Goal: Task Accomplishment & Management: Complete application form

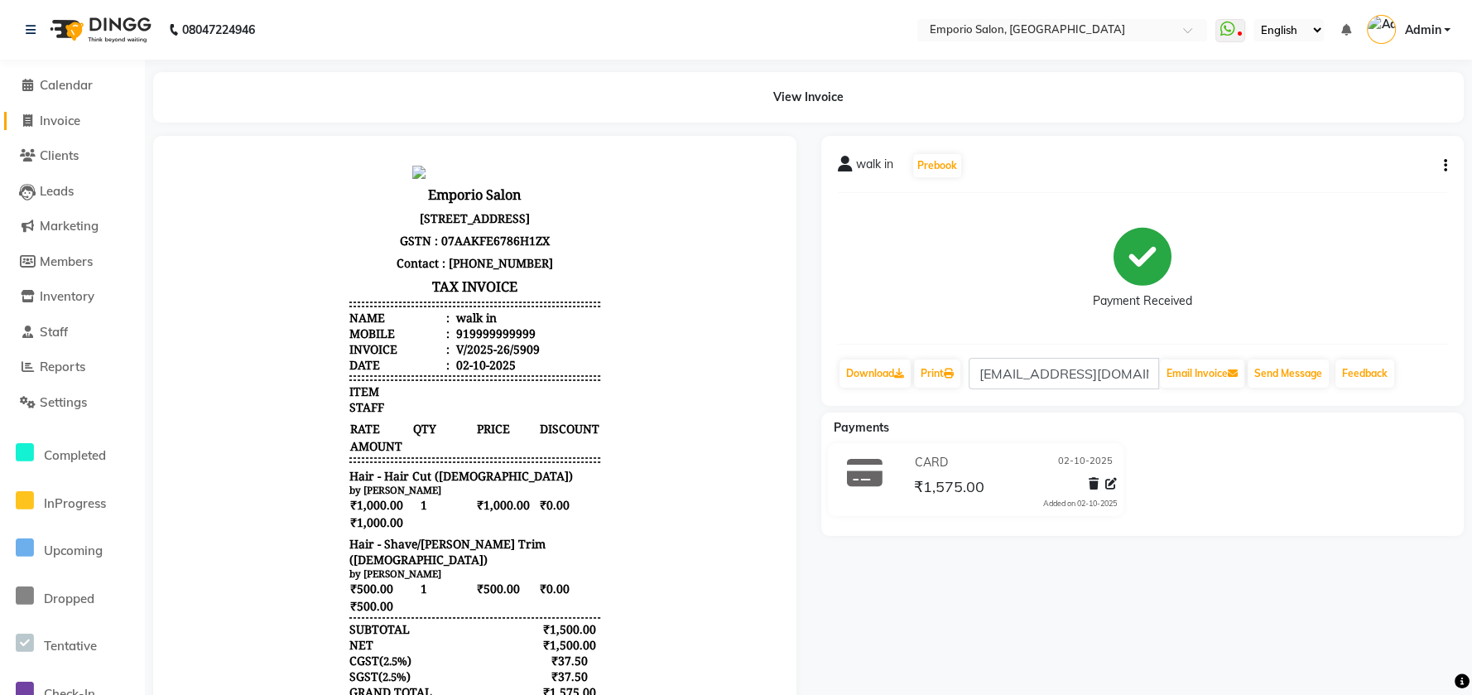
click at [71, 118] on span "Invoice" at bounding box center [60, 121] width 41 height 16
select select "service"
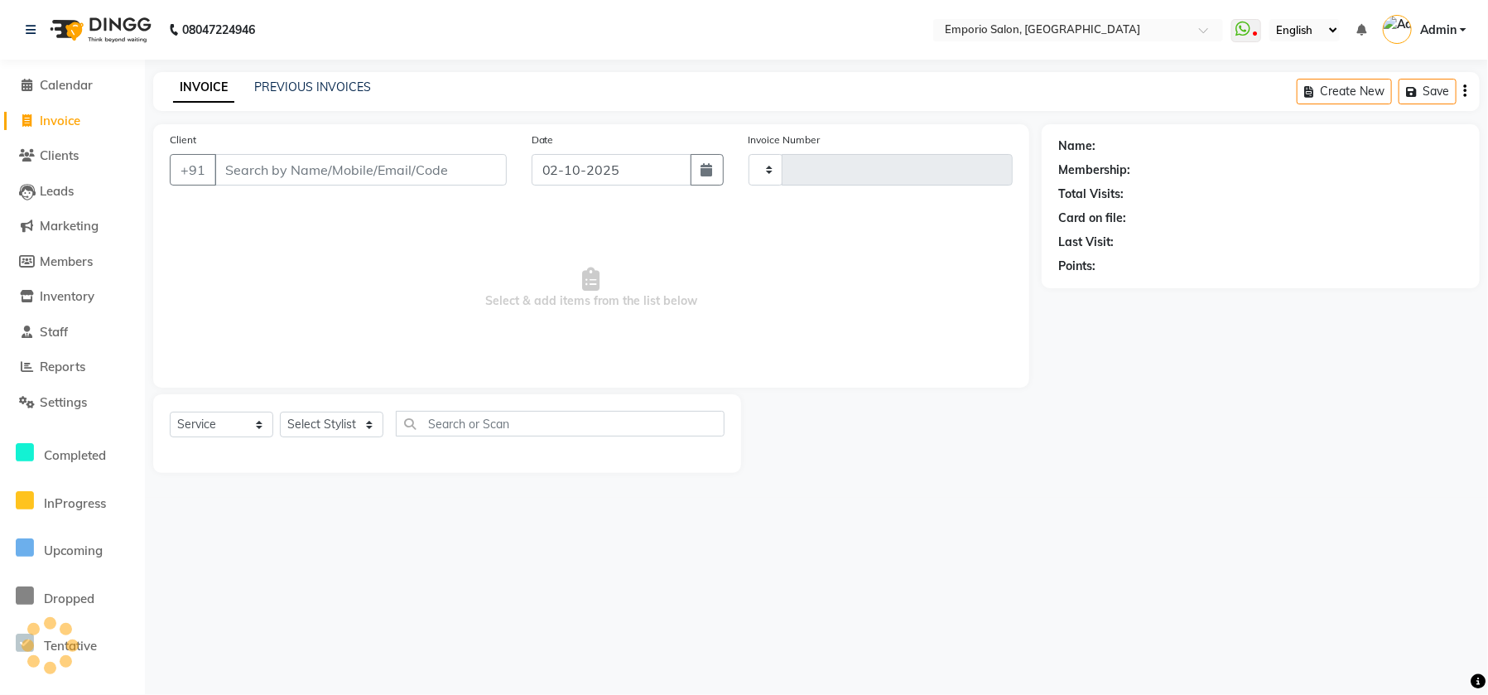
type input "5911"
select select "6332"
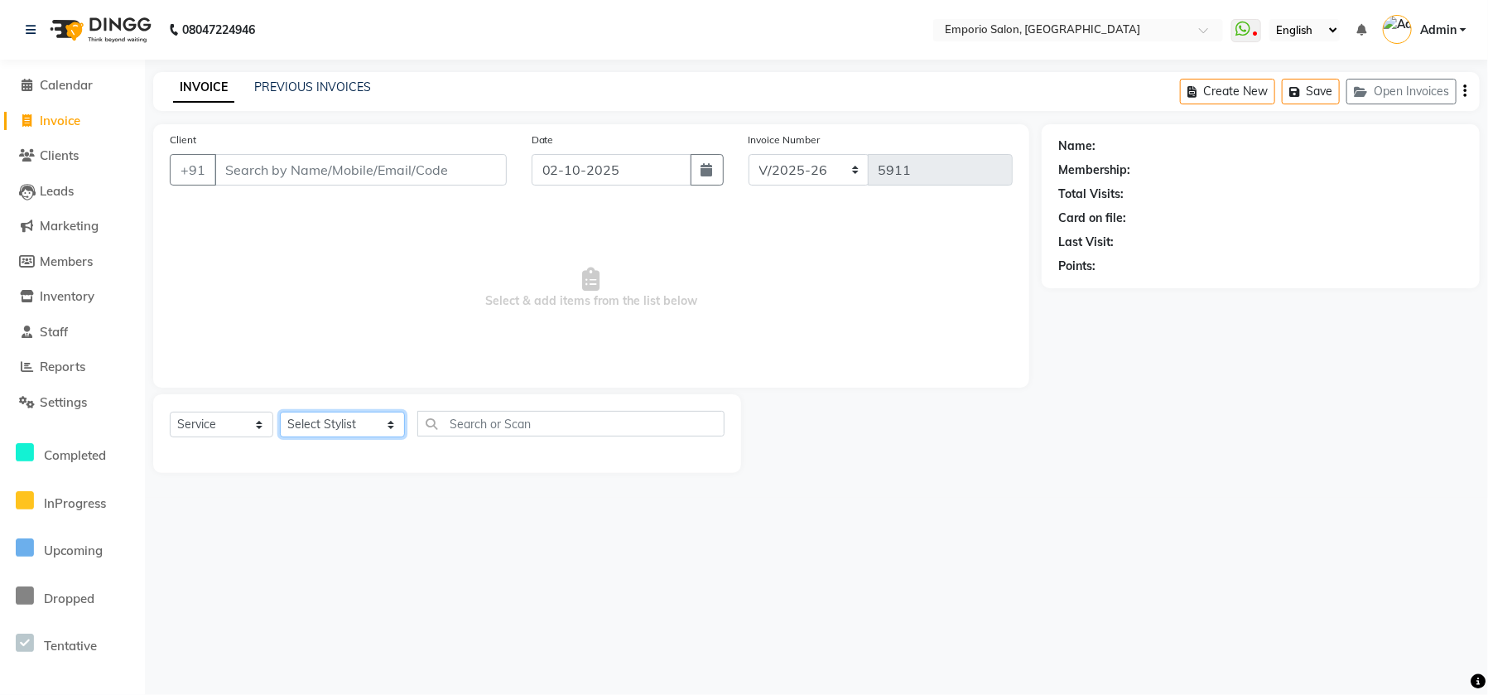
click at [373, 435] on select "Select Stylist Anees Anjali beauty Archana Asad ashish AYUSH chunmun Imtiaz Ish…" at bounding box center [342, 425] width 125 height 26
select select "48039"
click at [280, 412] on select "Select Stylist Anees Anjali beauty Archana Asad ashish AYUSH chunmun Imtiaz Ish…" at bounding box center [342, 425] width 125 height 26
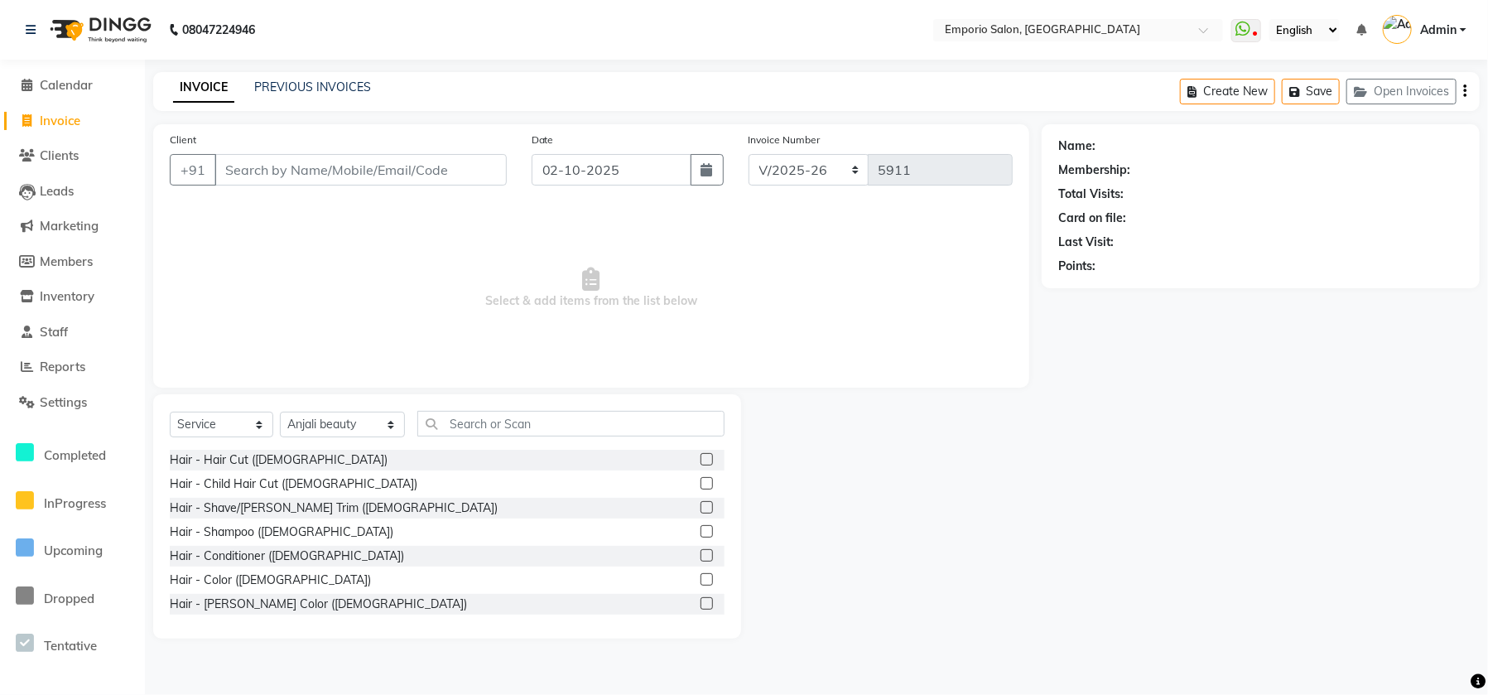
drag, startPoint x: 499, startPoint y: 441, endPoint x: 495, endPoint y: 416, distance: 26.0
click at [496, 434] on div "Select Service Product Membership Package Voucher Prepaid Gift Card Select Styl…" at bounding box center [447, 430] width 555 height 39
click at [494, 414] on input "text" at bounding box center [570, 424] width 307 height 26
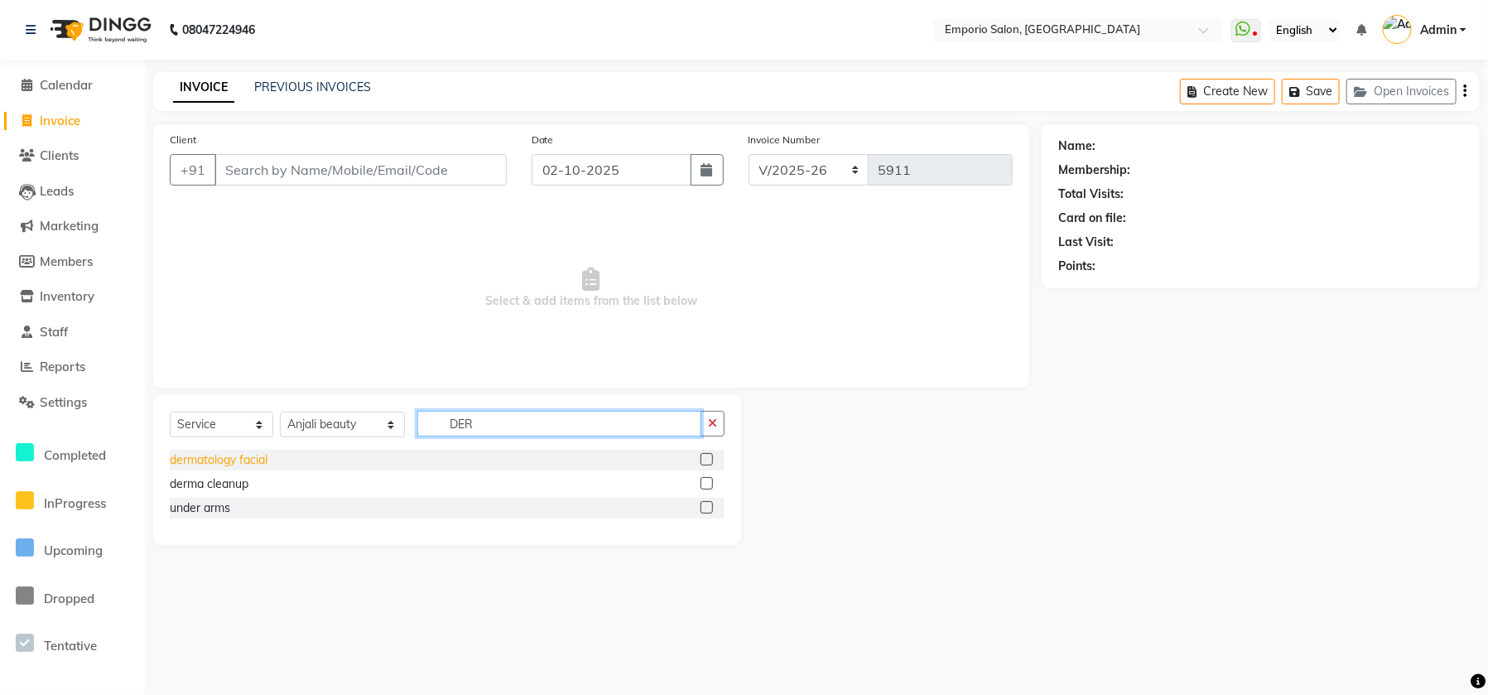
type input "DER"
click at [182, 458] on div "dermatology facial" at bounding box center [219, 459] width 98 height 17
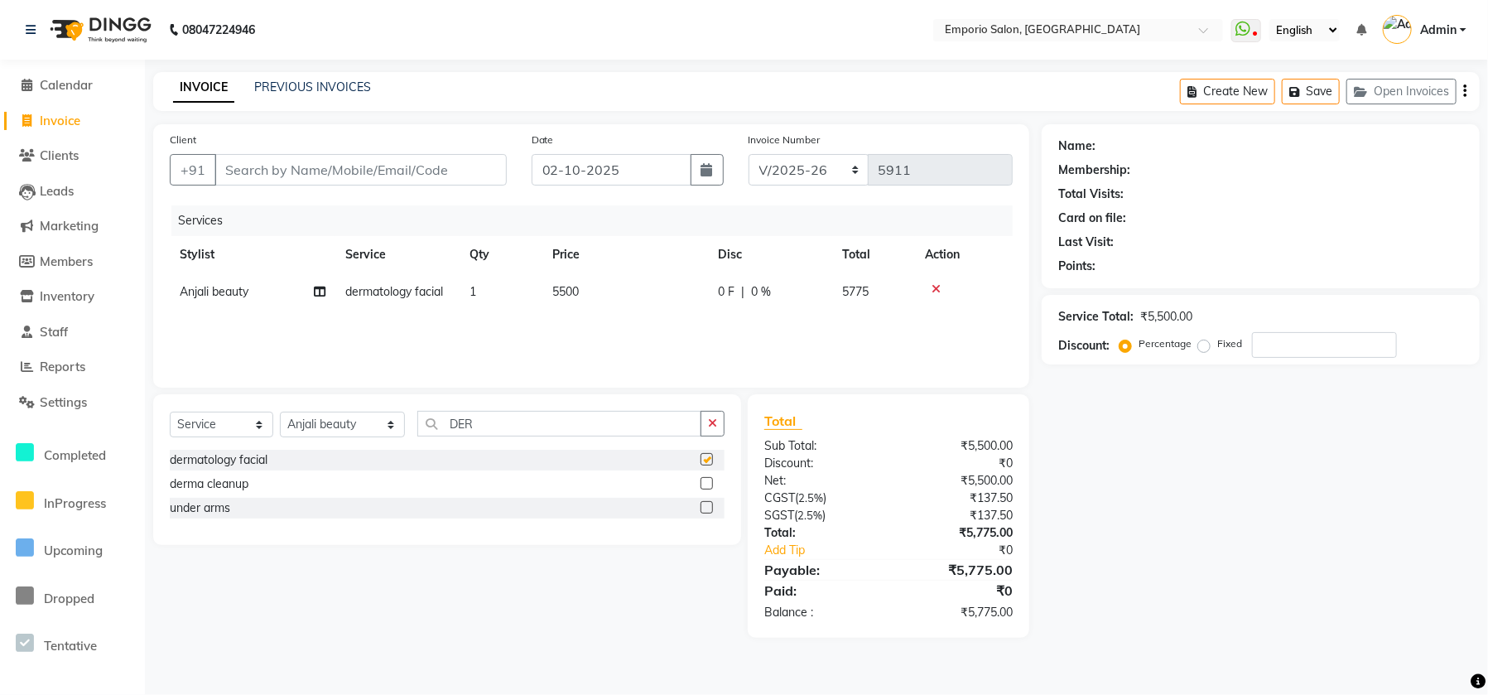
checkbox input "false"
drag, startPoint x: 686, startPoint y: 277, endPoint x: 707, endPoint y: 319, distance: 47.0
click at [686, 279] on td "5500" at bounding box center [625, 291] width 166 height 37
select select "48039"
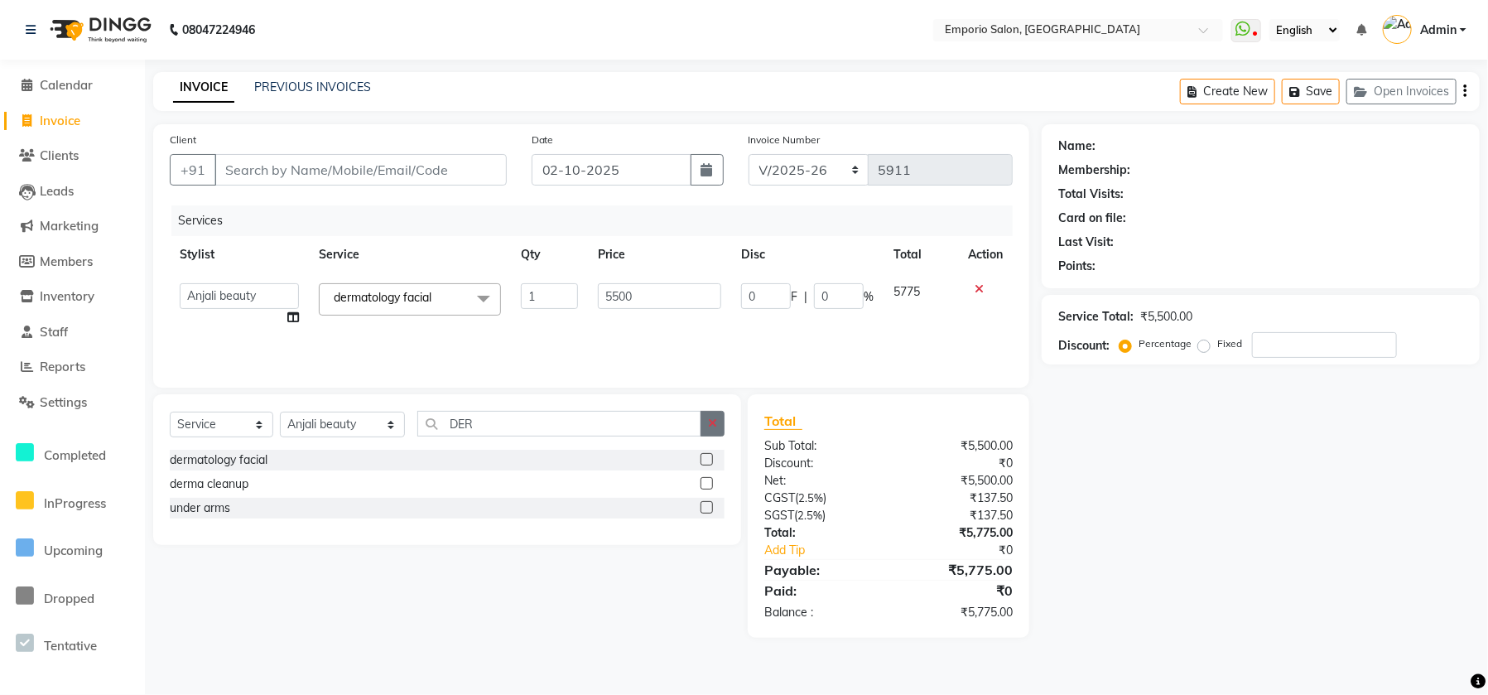
click at [715, 426] on icon "button" at bounding box center [712, 423] width 9 height 12
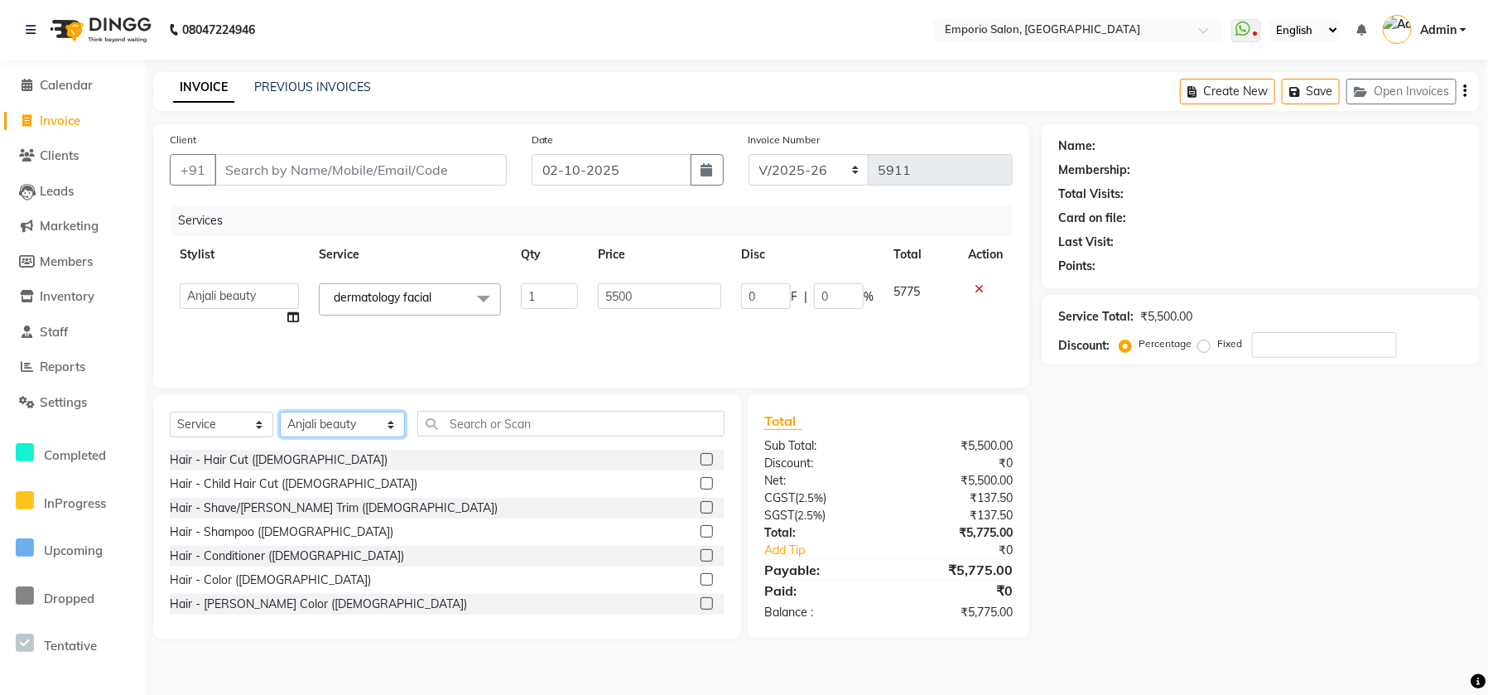
click at [347, 423] on select "Select Stylist Anees Anjali beauty Archana Asad ashish AYUSH chunmun Imtiaz Ish…" at bounding box center [342, 425] width 125 height 26
select select "53535"
click at [280, 412] on select "Select Stylist Anees Anjali beauty Archana Asad ashish AYUSH chunmun Imtiaz Ish…" at bounding box center [342, 425] width 125 height 26
click at [444, 421] on input "text" at bounding box center [570, 424] width 307 height 26
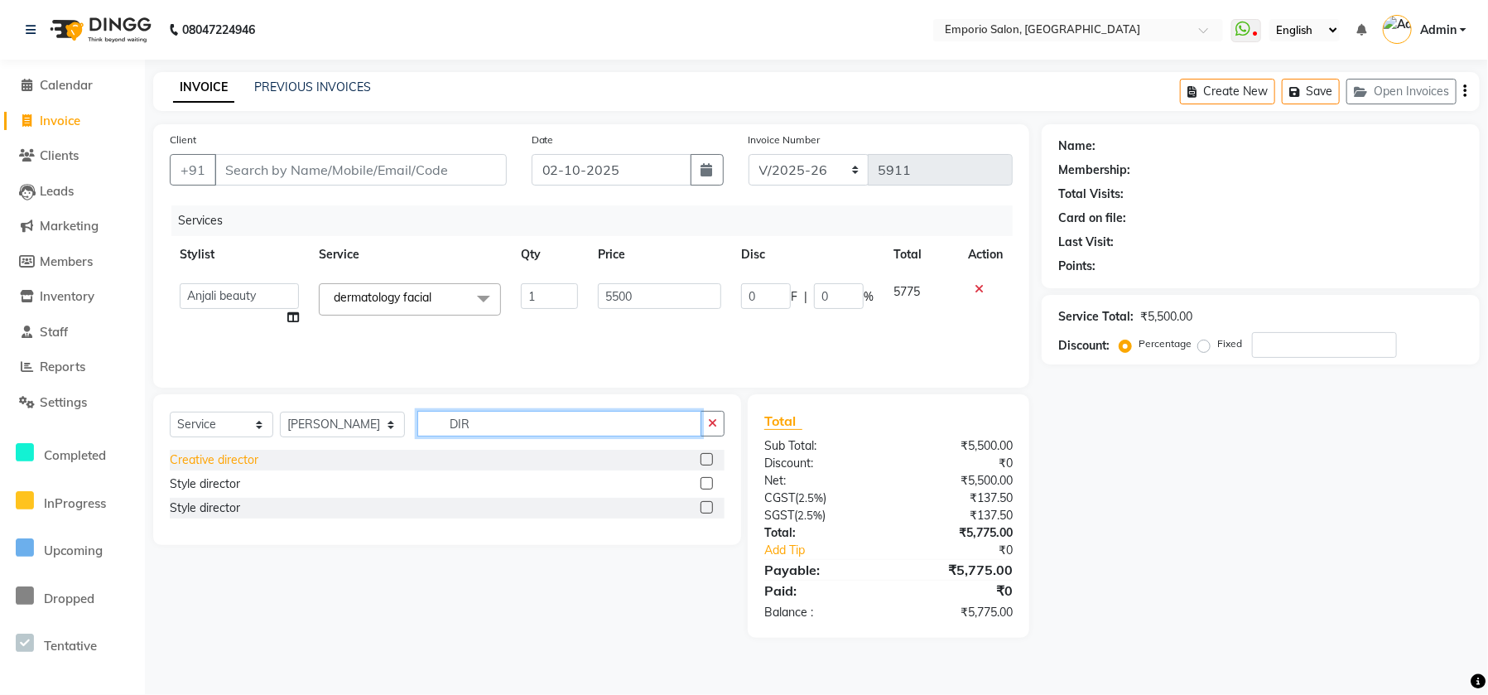
type input "DIR"
click at [201, 459] on div "Creative director" at bounding box center [214, 459] width 89 height 17
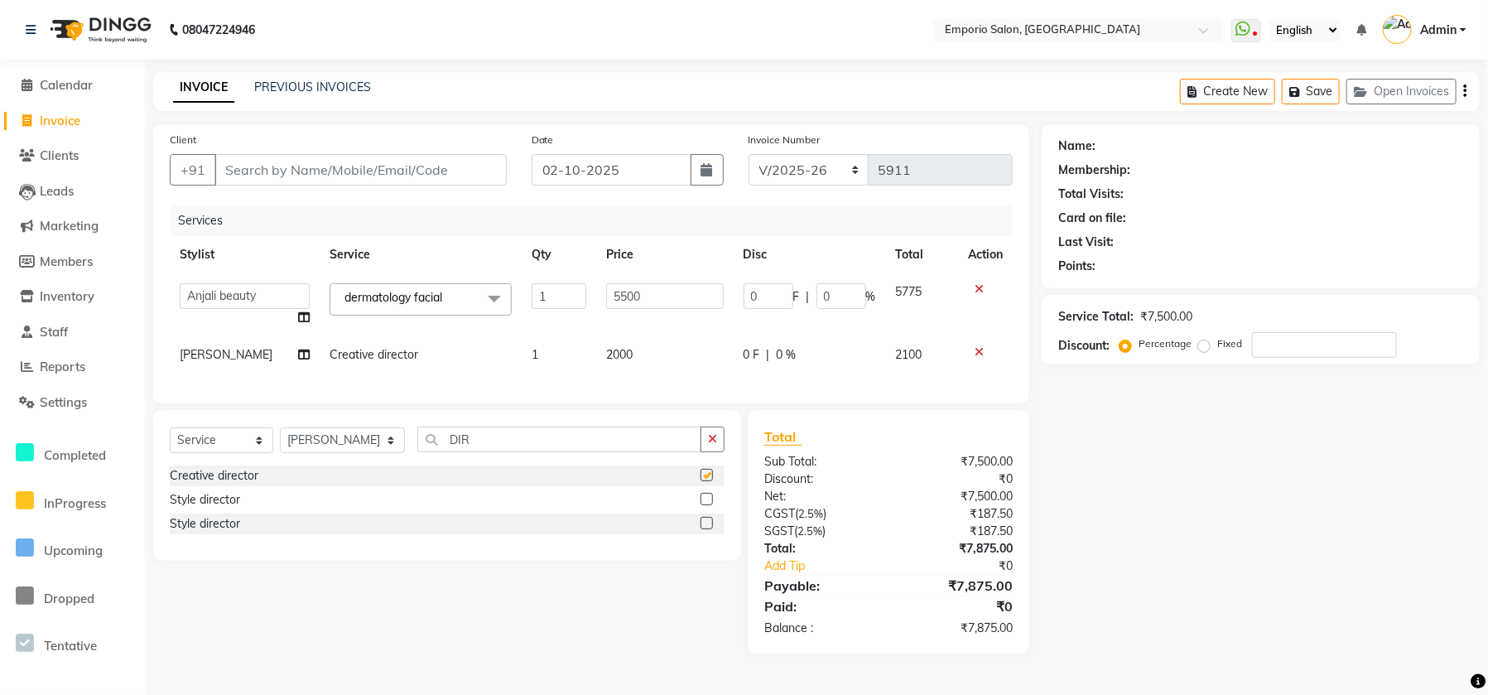
checkbox input "false"
drag, startPoint x: 637, startPoint y: 359, endPoint x: 653, endPoint y: 351, distance: 18.2
click at [653, 351] on td "2000" at bounding box center [664, 354] width 137 height 37
select select "53535"
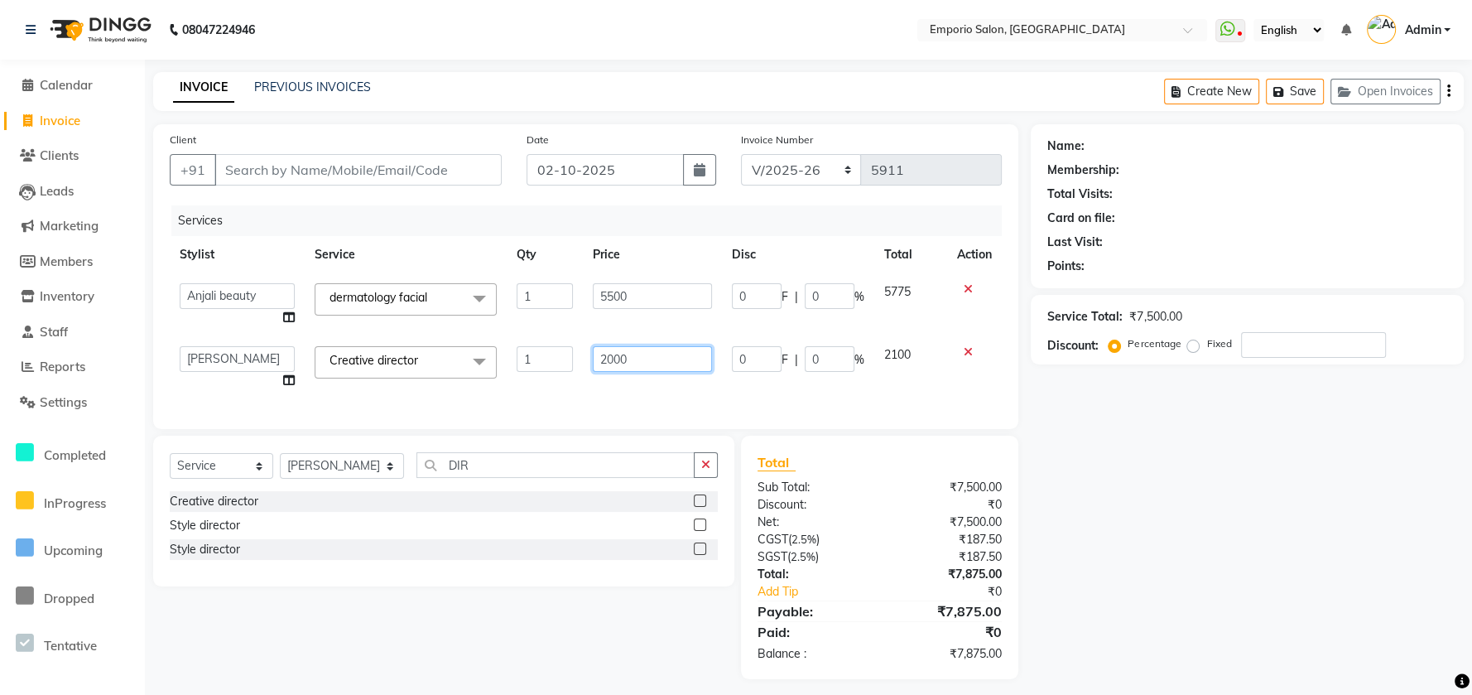
drag, startPoint x: 653, startPoint y: 351, endPoint x: 663, endPoint y: 345, distance: 11.5
click at [663, 346] on input "2000" at bounding box center [652, 359] width 119 height 26
type input "2"
type input "1200"
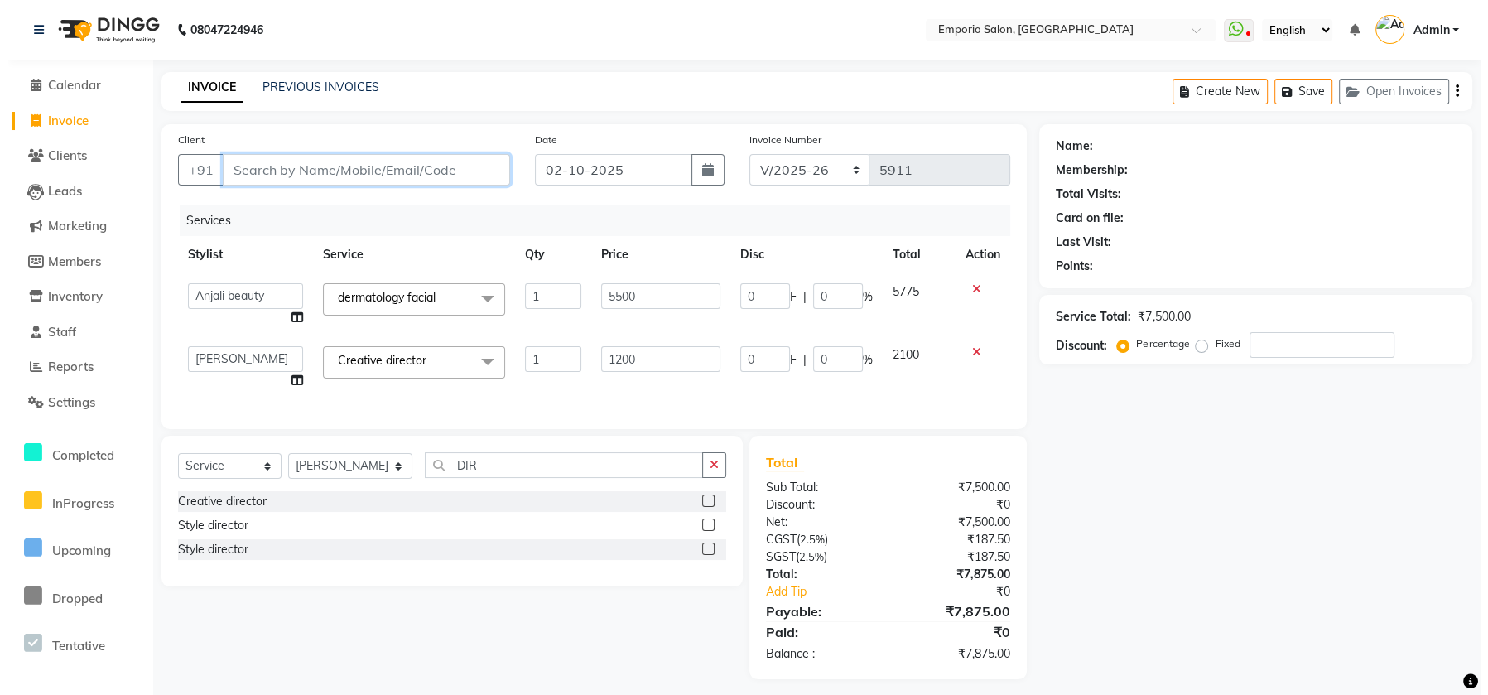
click at [293, 180] on input "Client" at bounding box center [357, 169] width 287 height 31
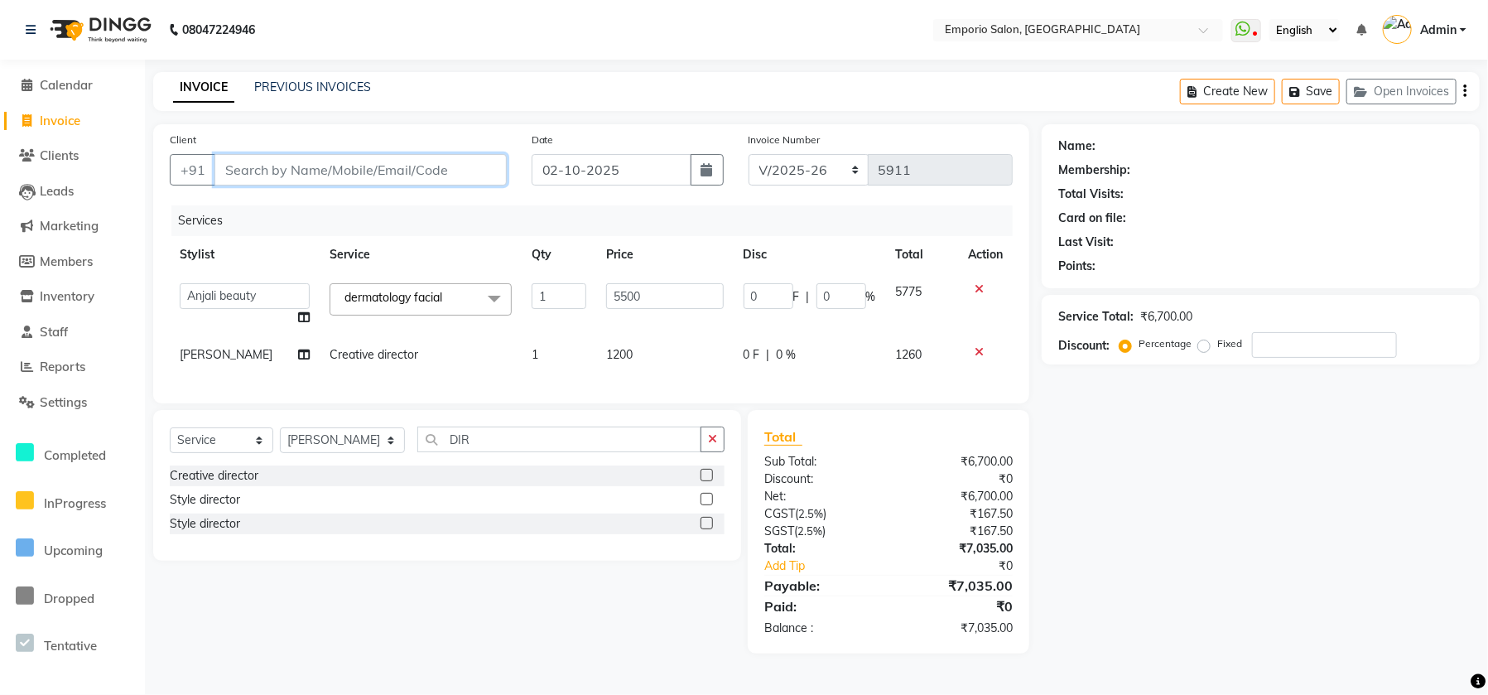
type input "8"
type input "0"
type input "8860660993"
click at [476, 181] on button "Add Client" at bounding box center [463, 169] width 85 height 31
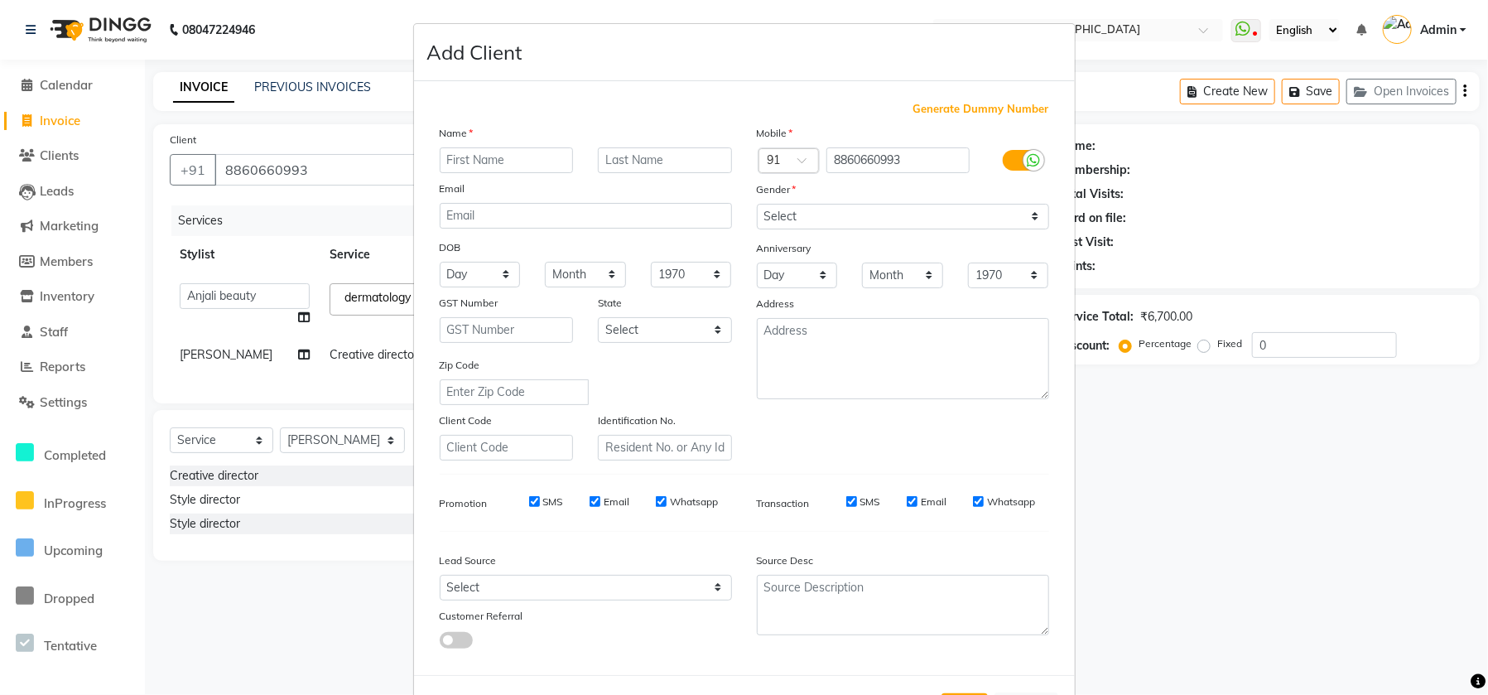
click at [528, 153] on input "text" at bounding box center [507, 160] width 134 height 26
type input "RAGINI"
click at [951, 219] on select "Select Male Female Other Prefer Not To Say" at bounding box center [903, 217] width 292 height 26
select select "female"
click at [757, 204] on select "Select Male Female Other Prefer Not To Say" at bounding box center [903, 217] width 292 height 26
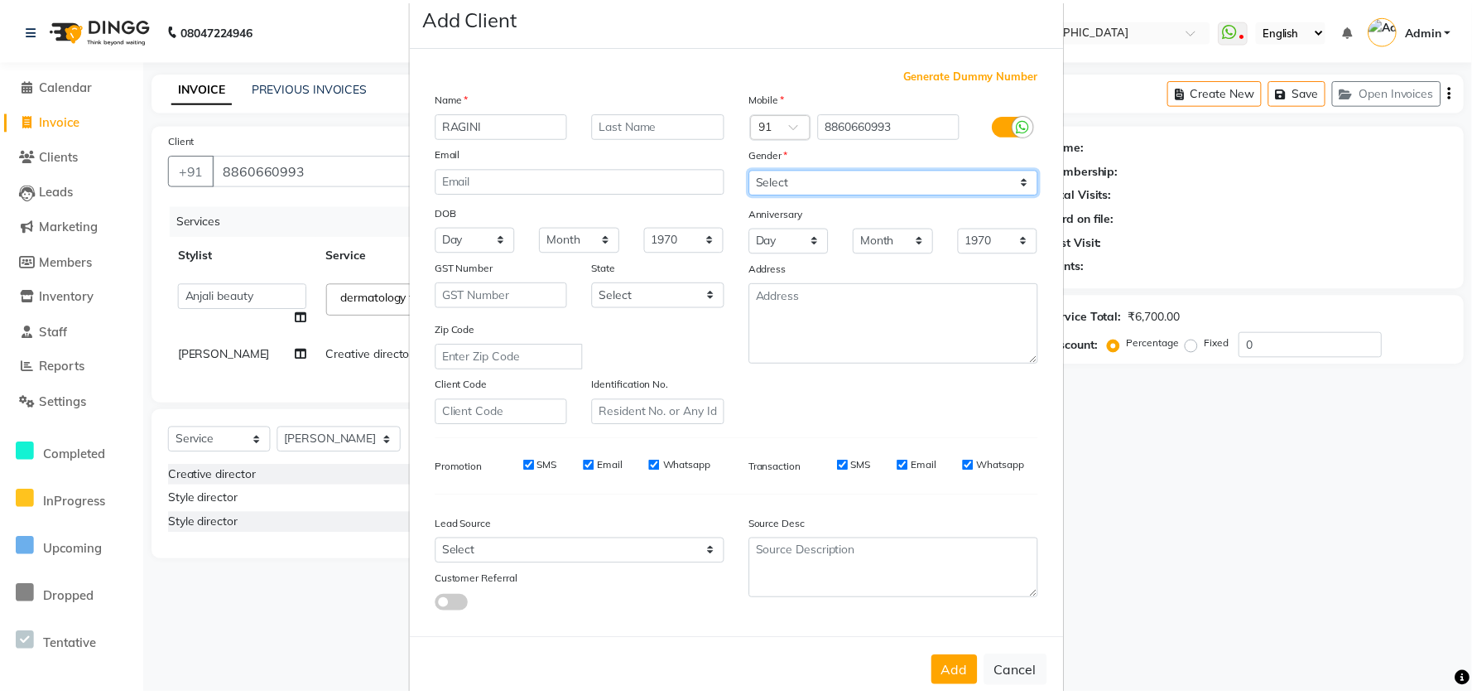
scroll to position [67, 0]
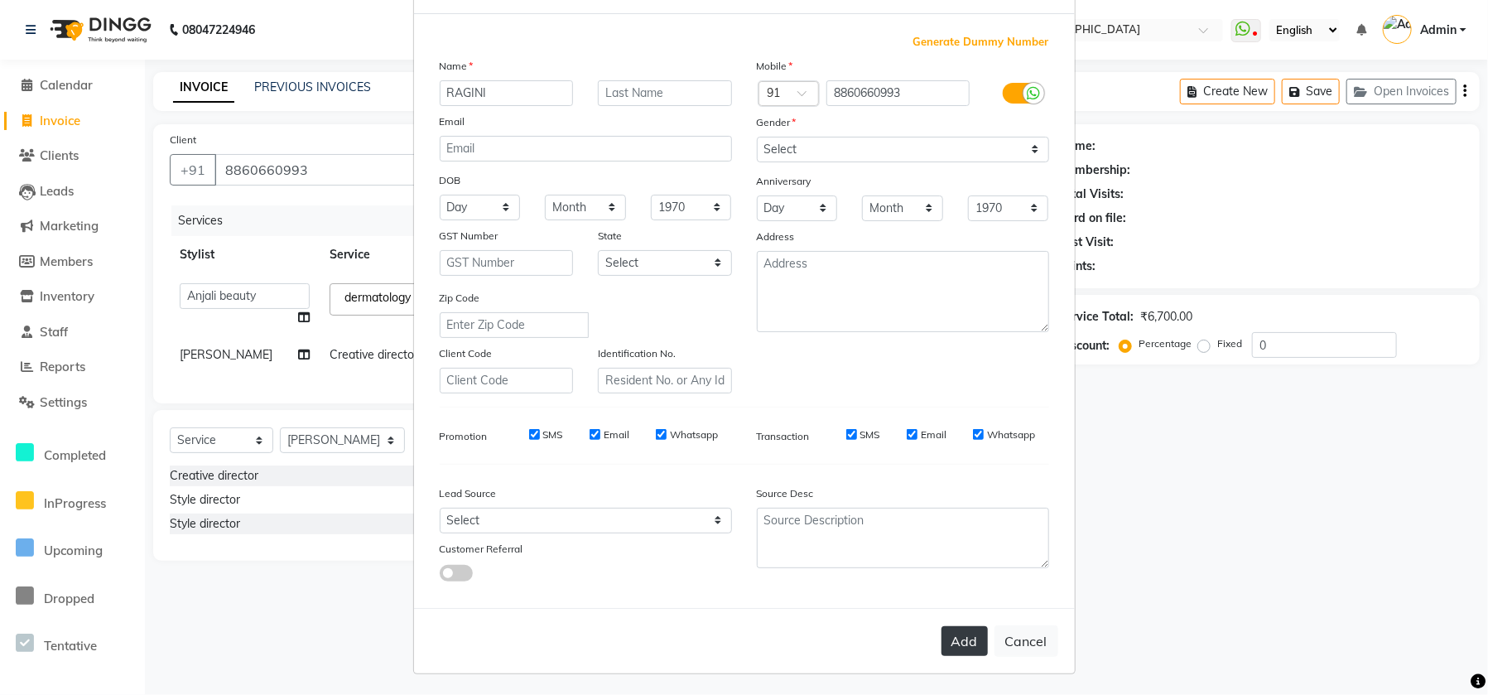
click at [949, 632] on button "Add" at bounding box center [965, 641] width 46 height 30
select select
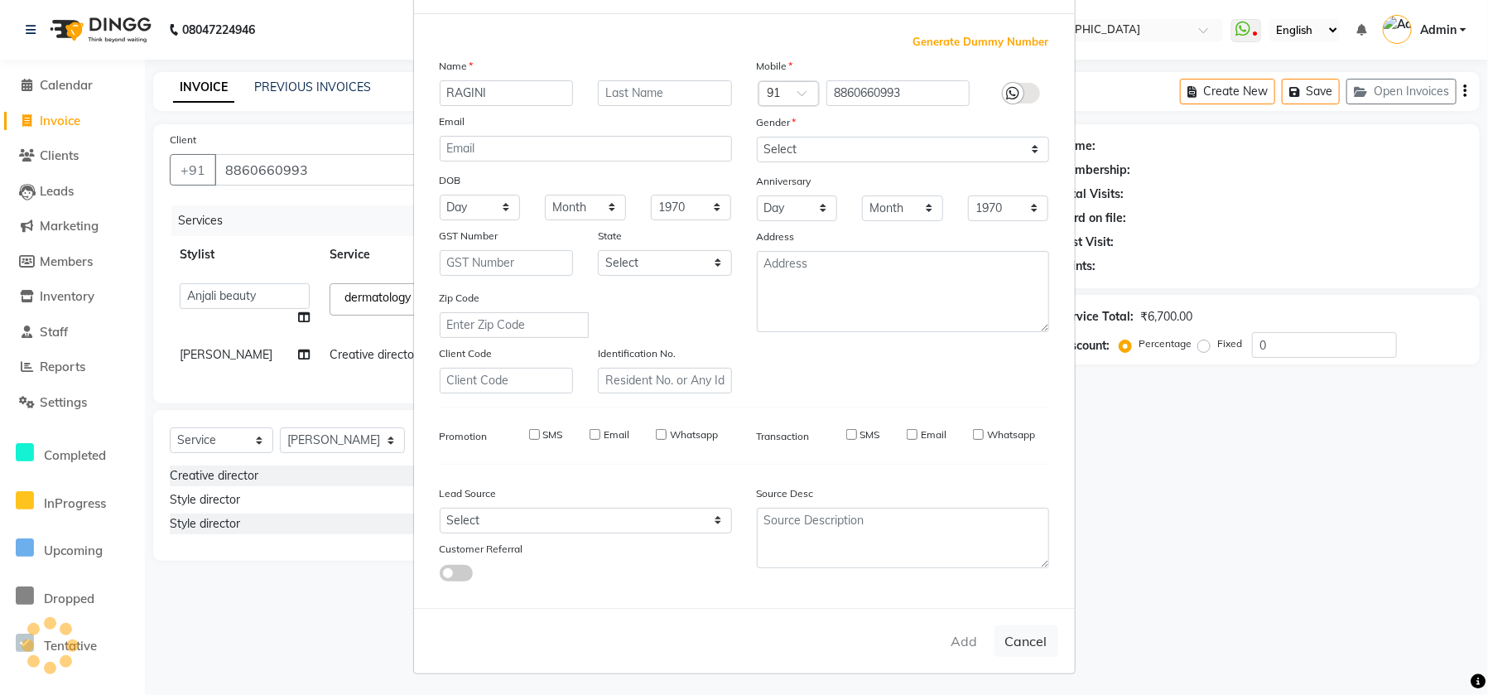
select select
checkbox input "false"
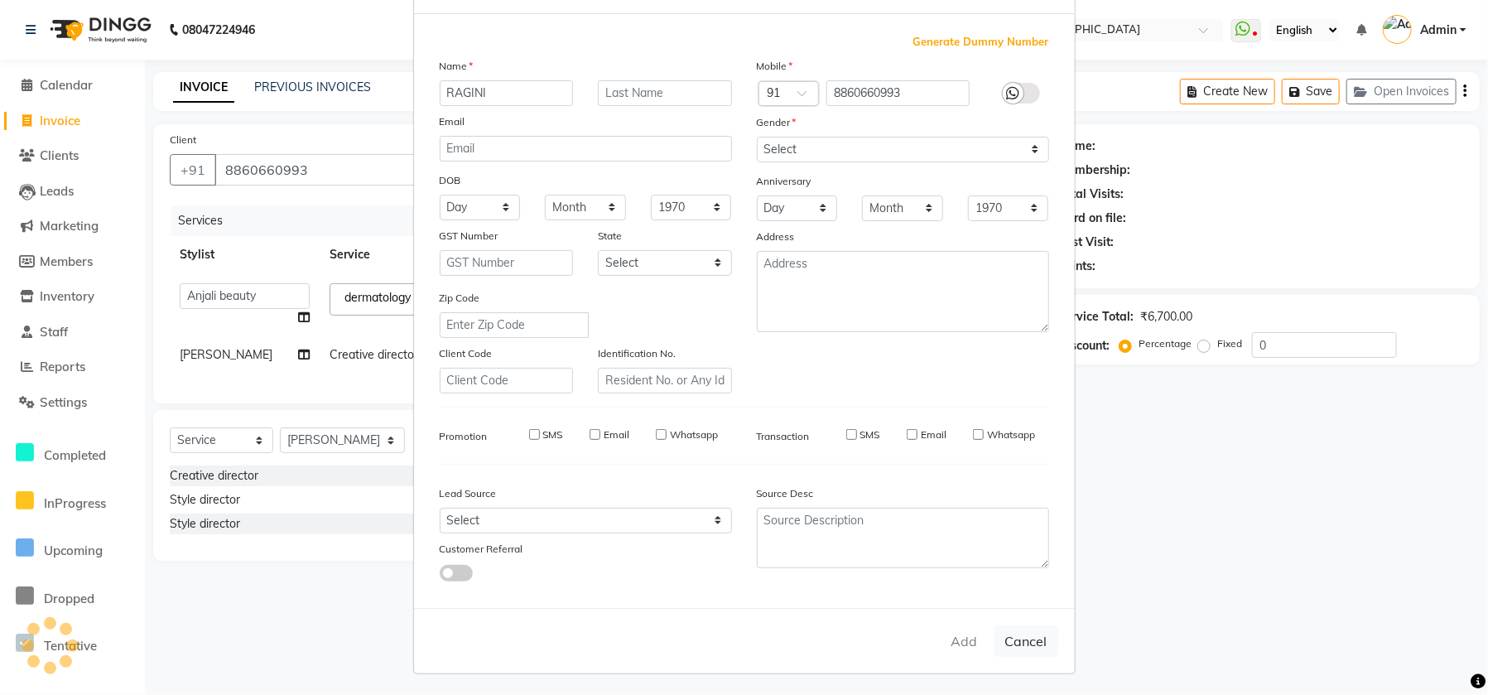
checkbox input "false"
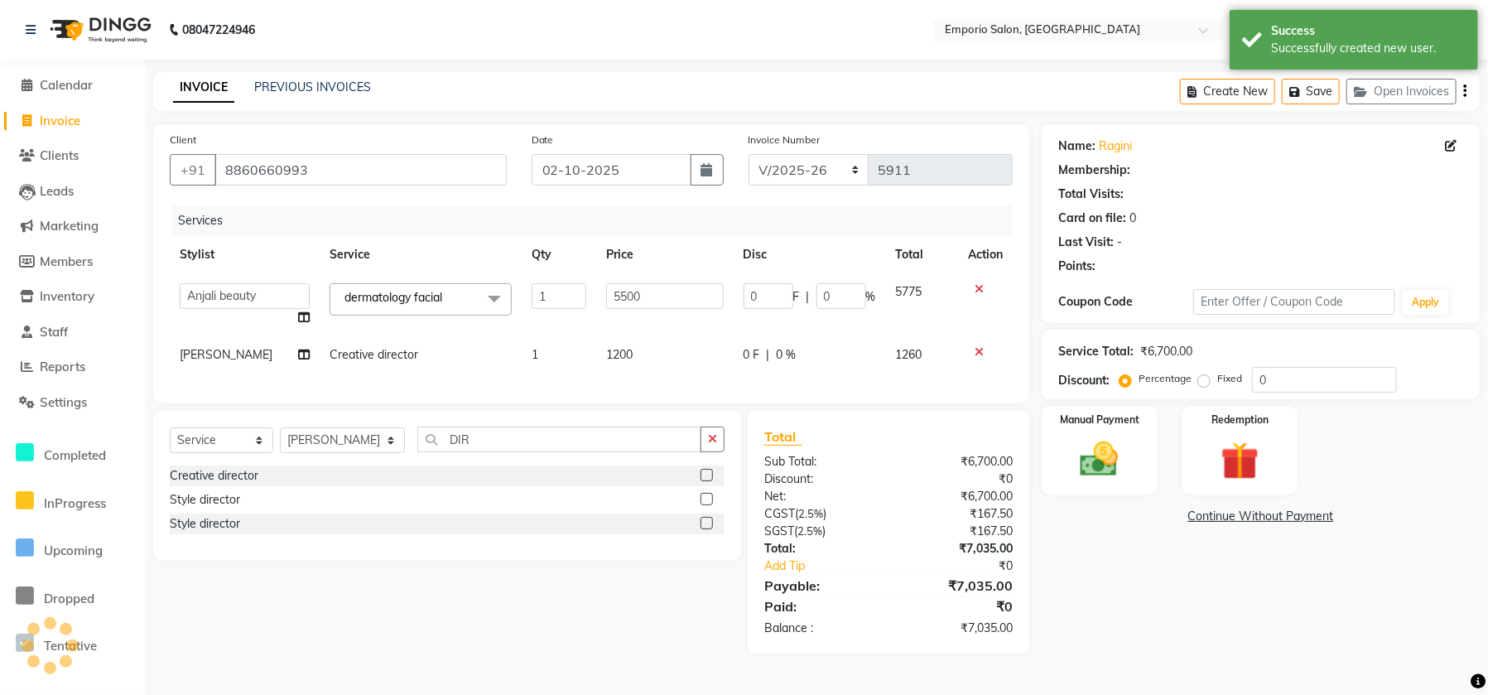
select select "1: Object"
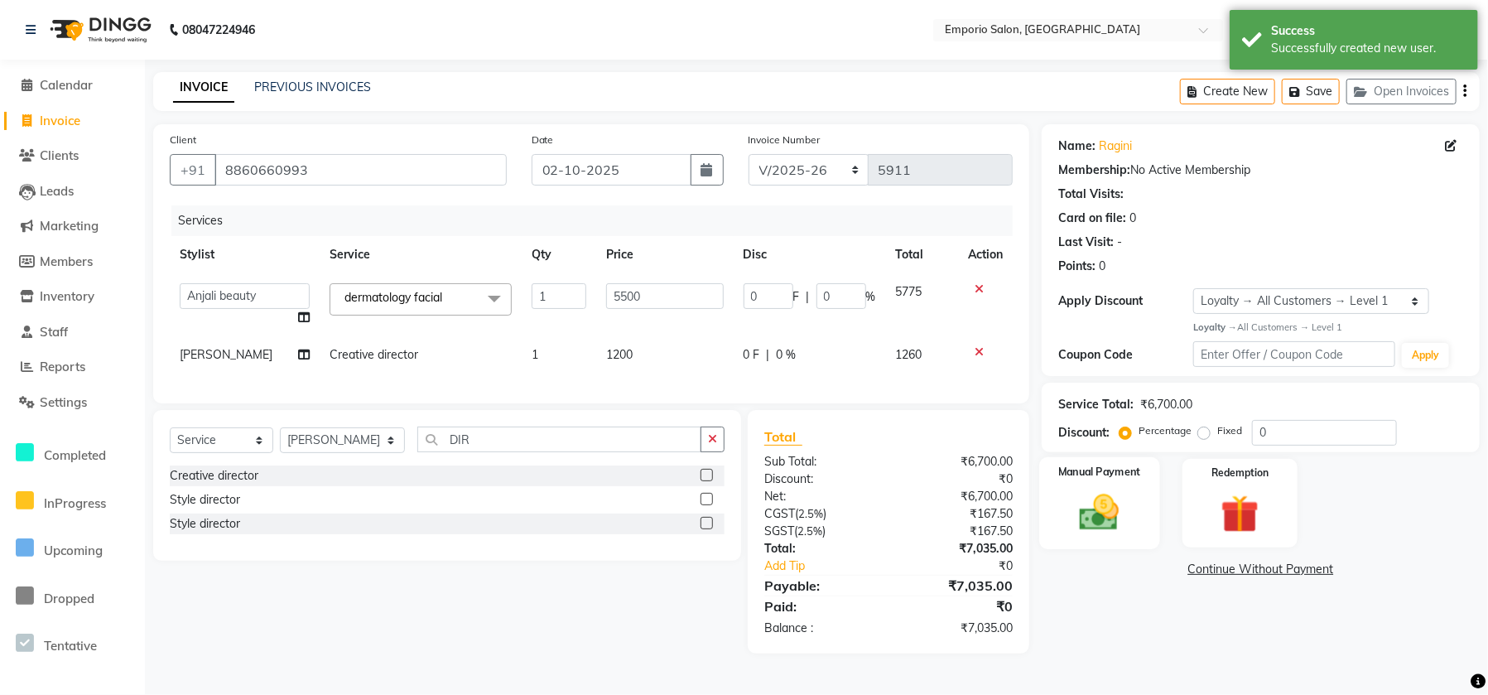
click at [1126, 486] on div "Manual Payment" at bounding box center [1099, 503] width 120 height 92
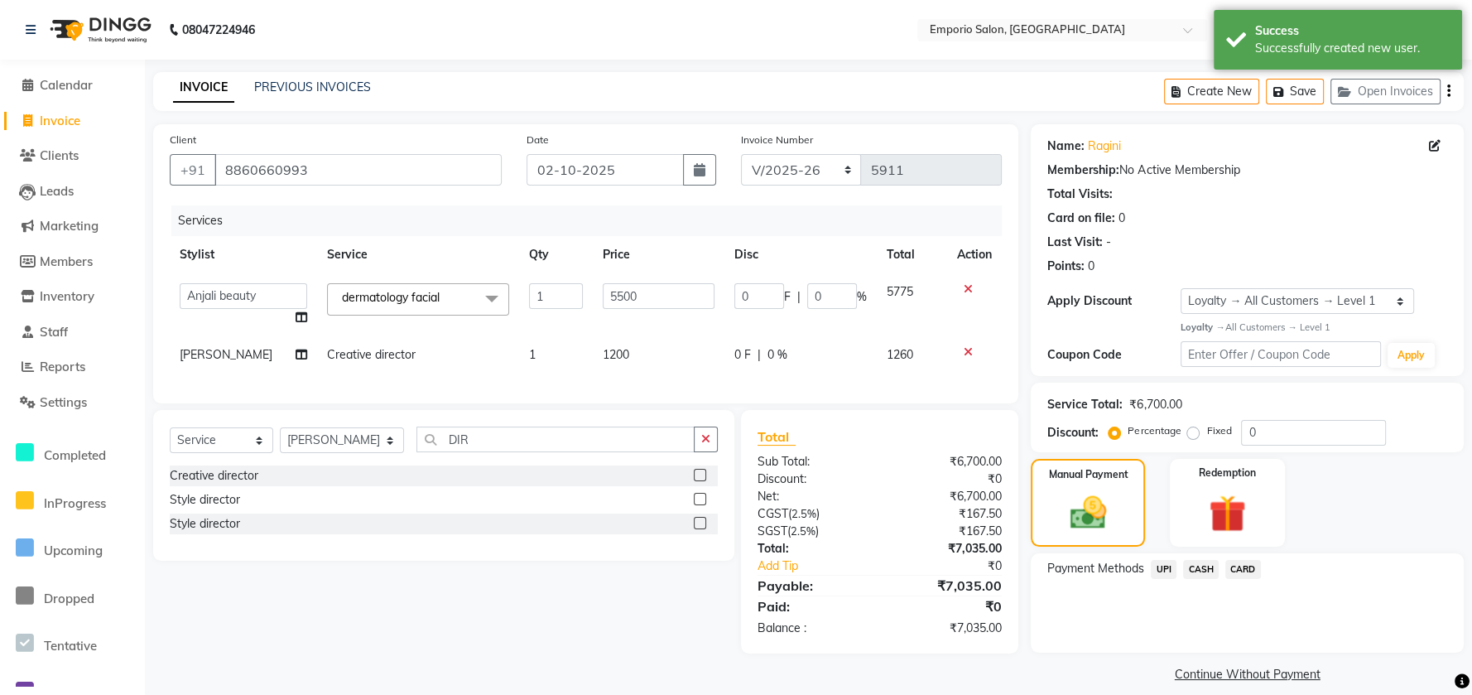
click at [1197, 562] on span "CASH" at bounding box center [1201, 569] width 36 height 19
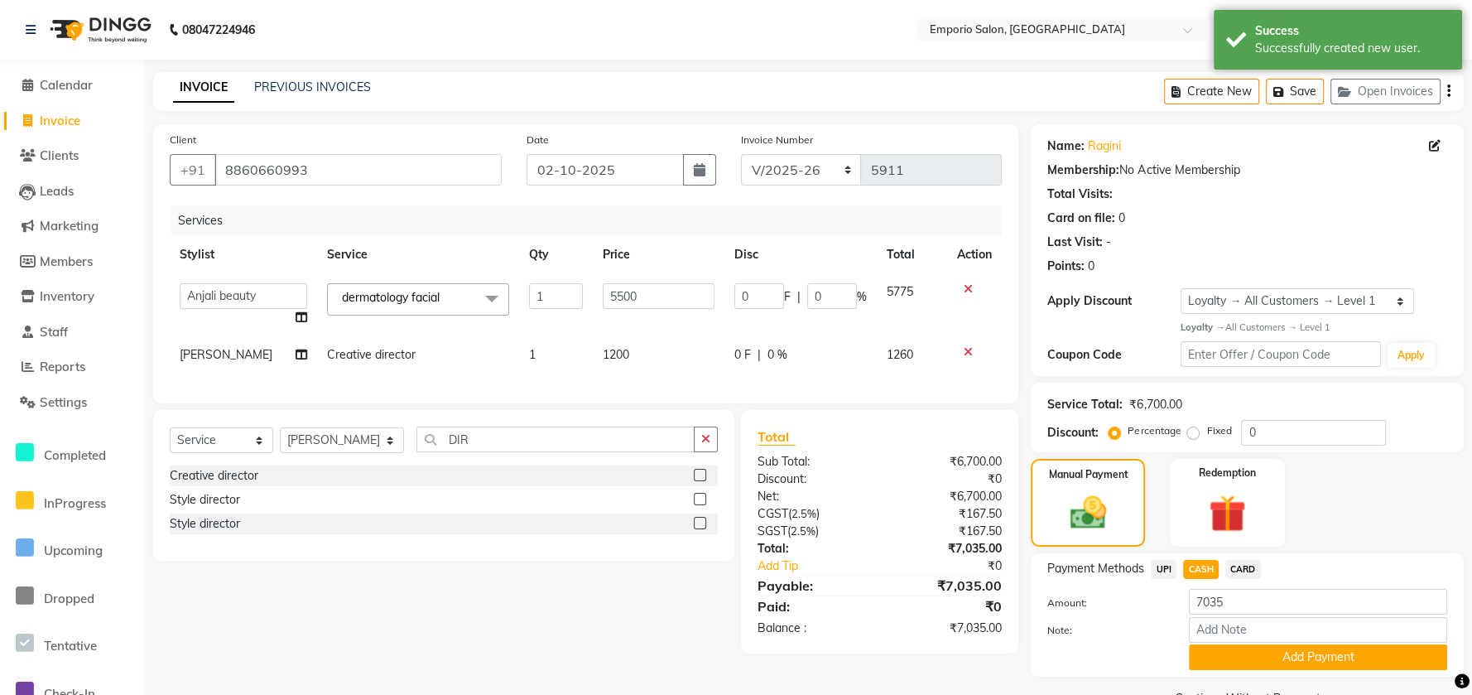
click at [1154, 578] on span "UPI" at bounding box center [1164, 569] width 26 height 19
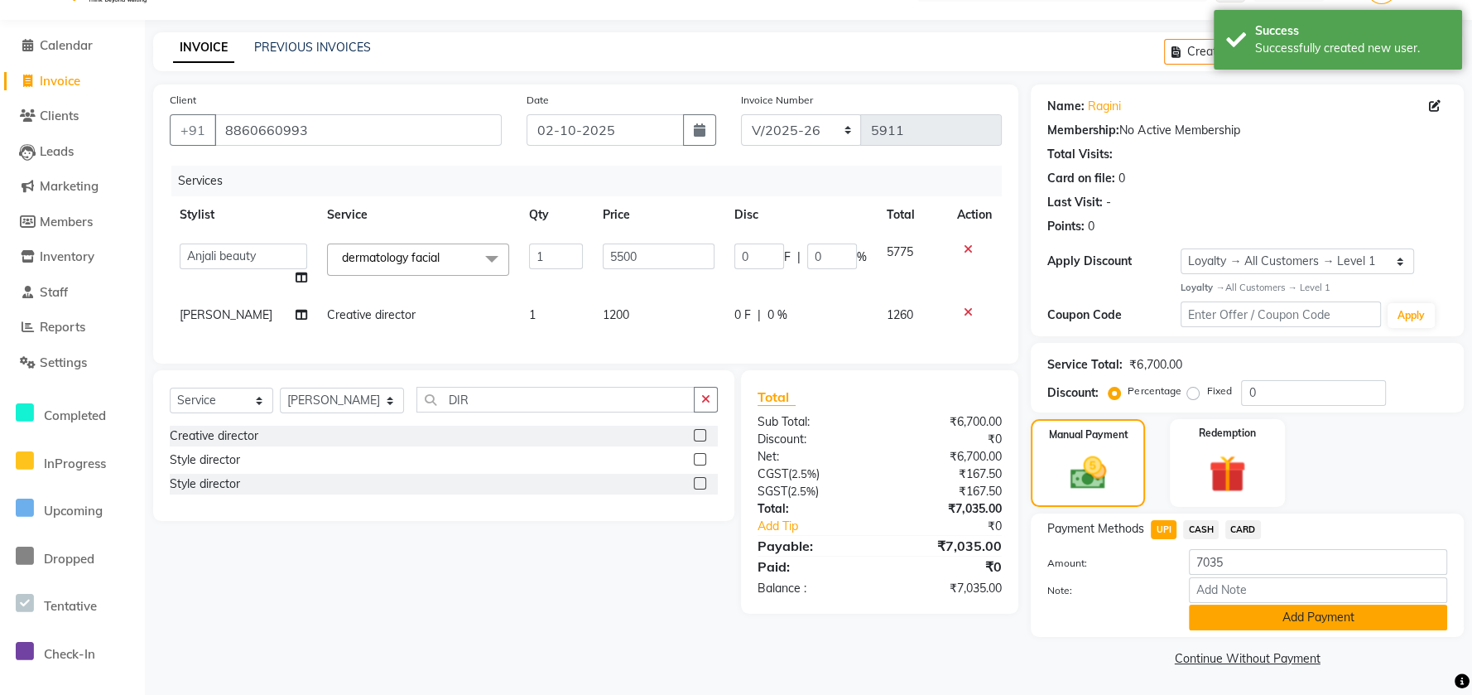
click at [1190, 629] on button "Add Payment" at bounding box center [1318, 617] width 258 height 26
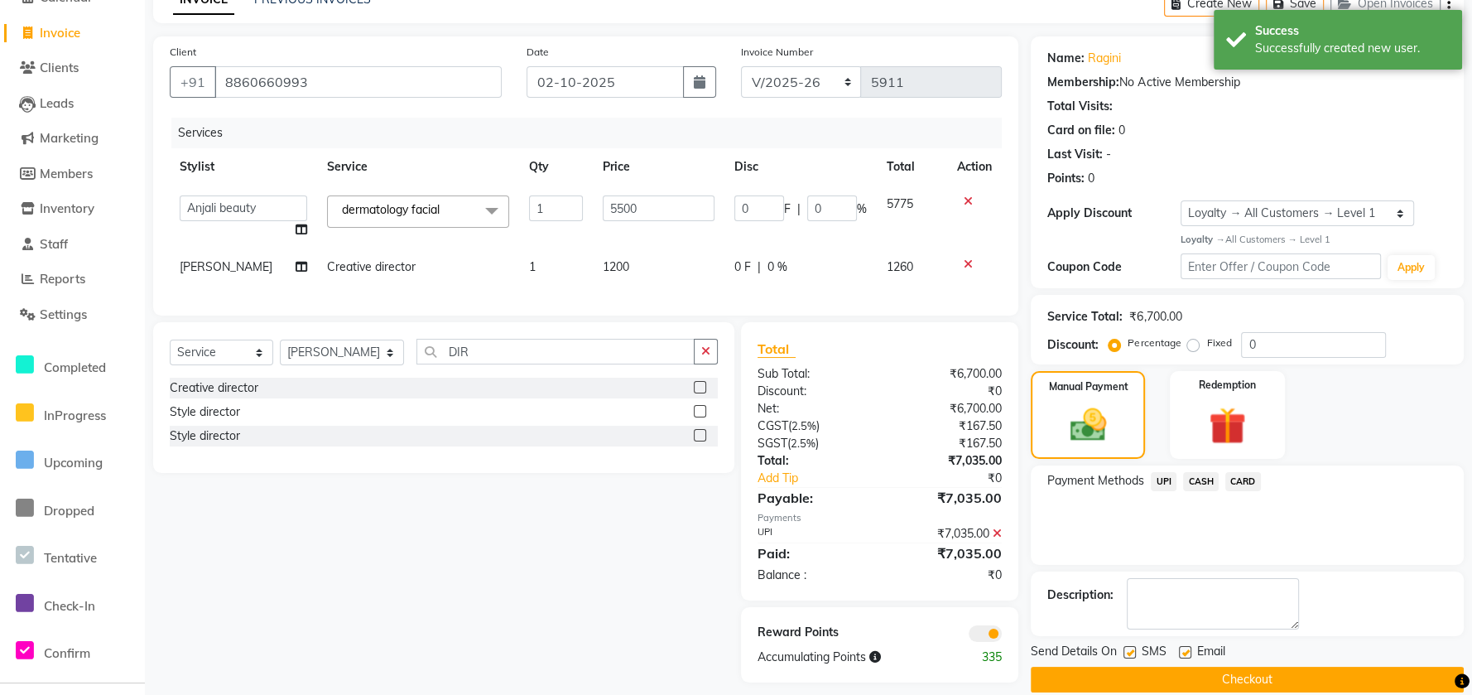
scroll to position [115, 0]
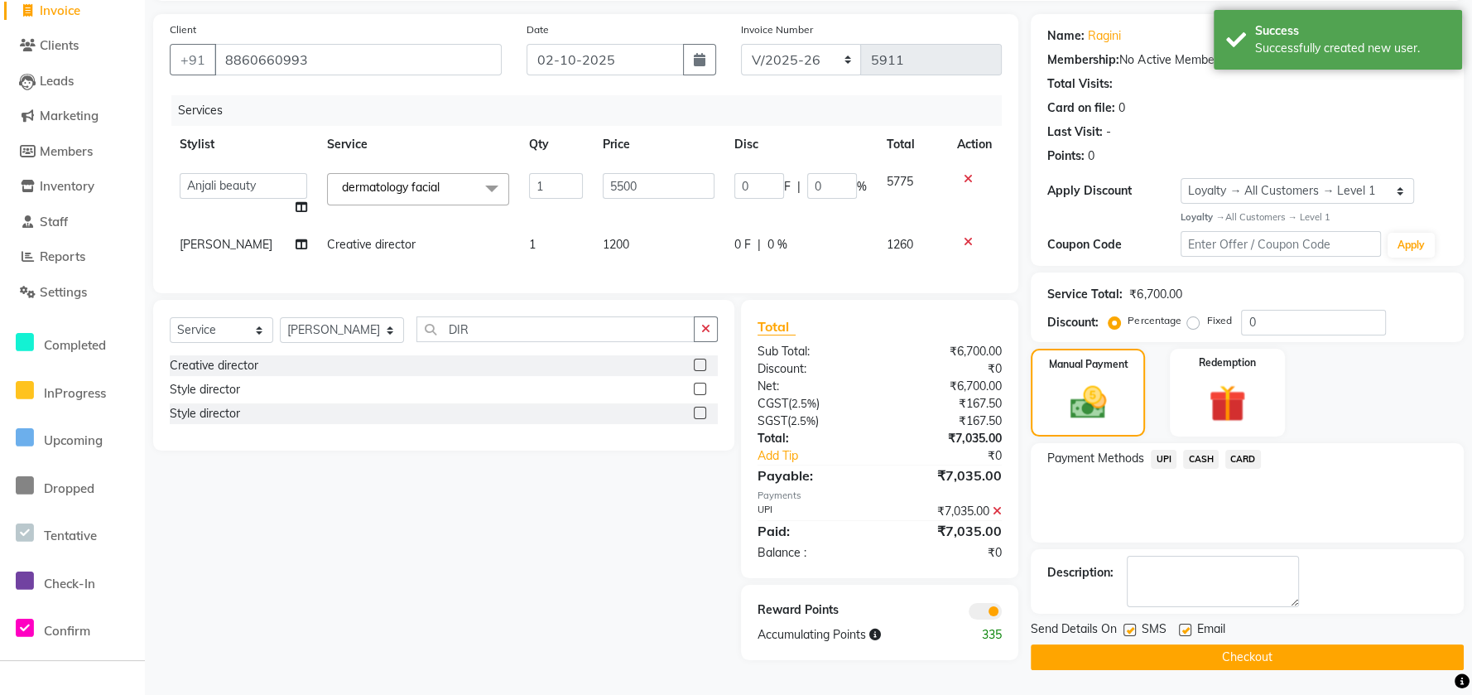
click at [1188, 650] on button "Checkout" at bounding box center [1247, 657] width 433 height 26
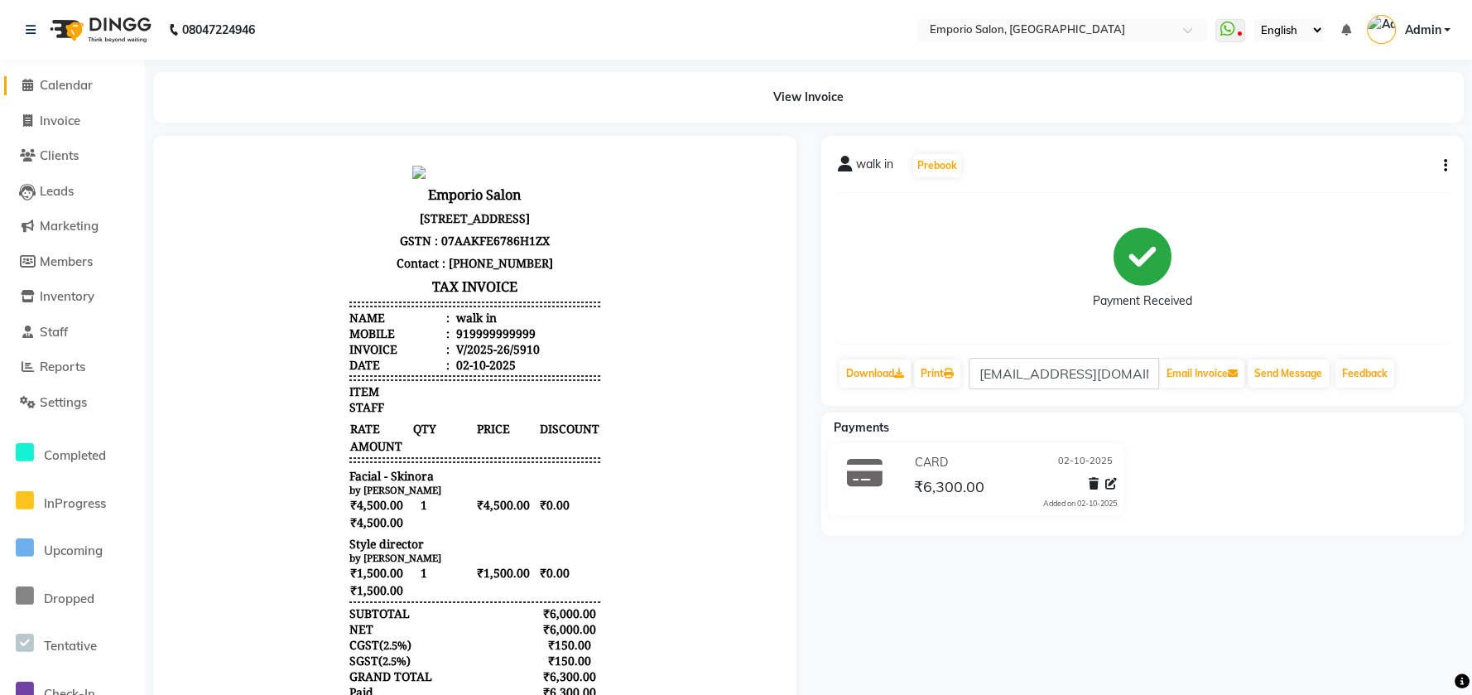
click at [60, 94] on link "Calendar" at bounding box center [72, 85] width 137 height 19
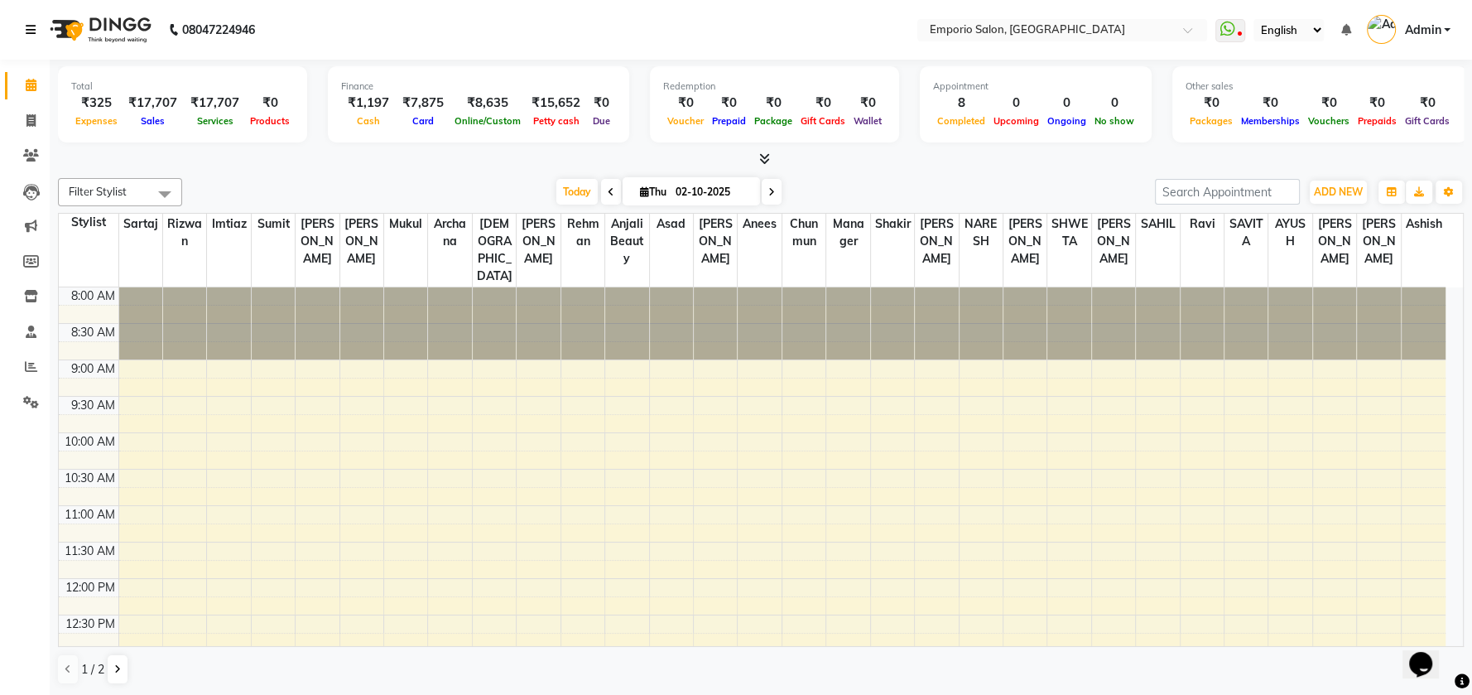
click at [29, 24] on icon at bounding box center [31, 30] width 10 height 12
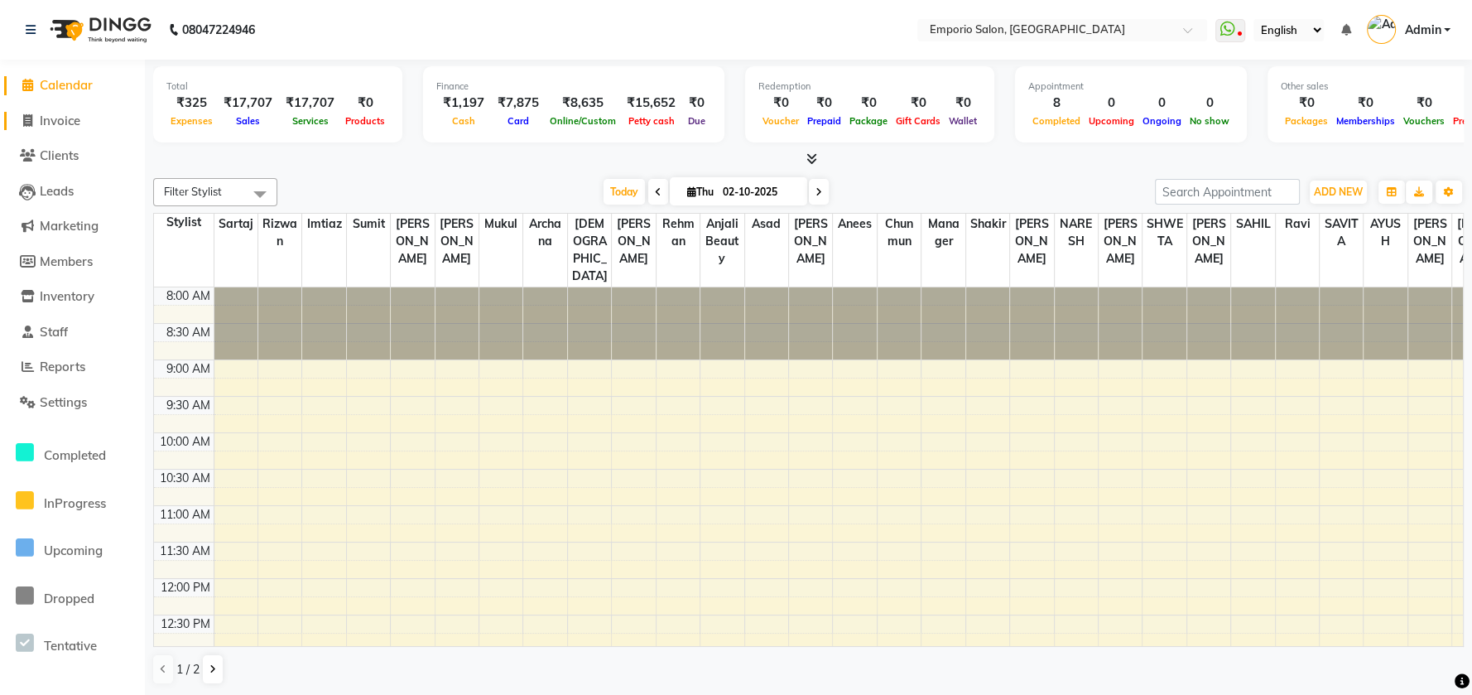
click at [49, 122] on span "Invoice" at bounding box center [60, 121] width 41 height 16
select select "service"
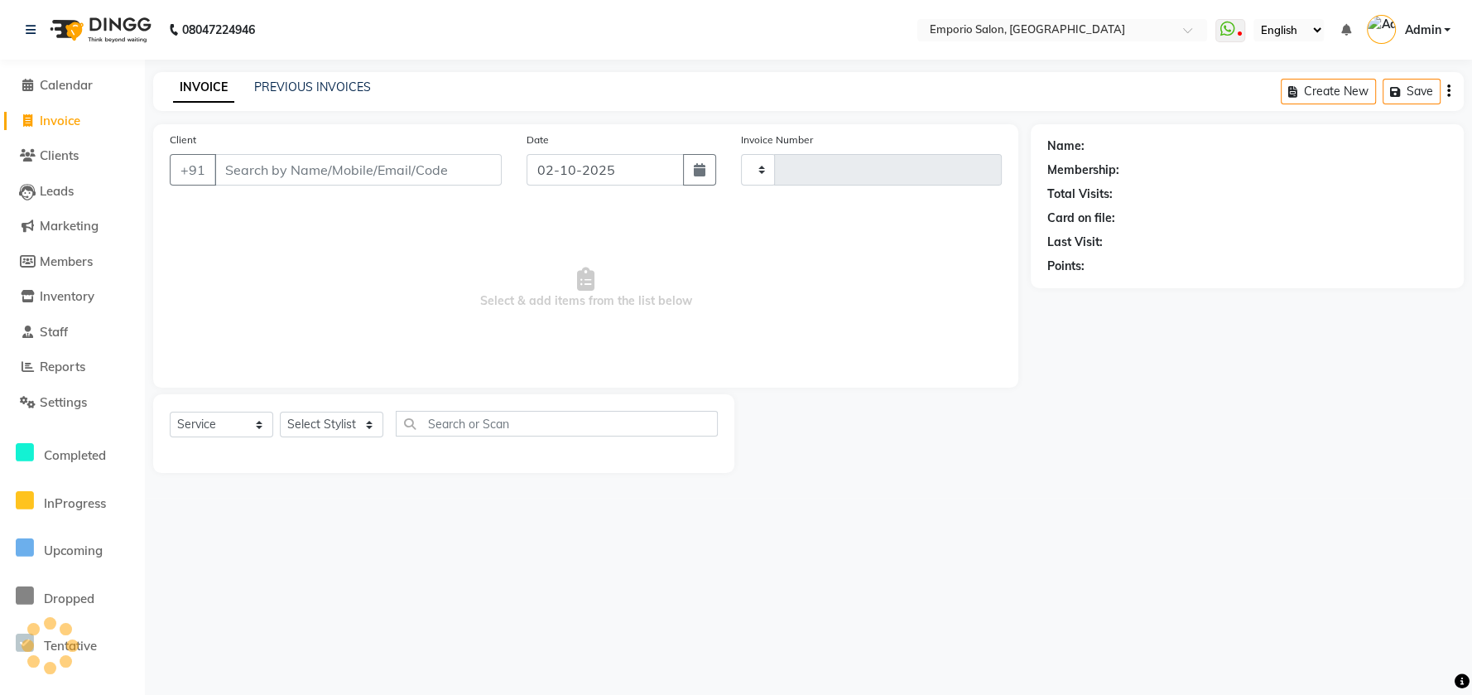
type input "5912"
select select "6332"
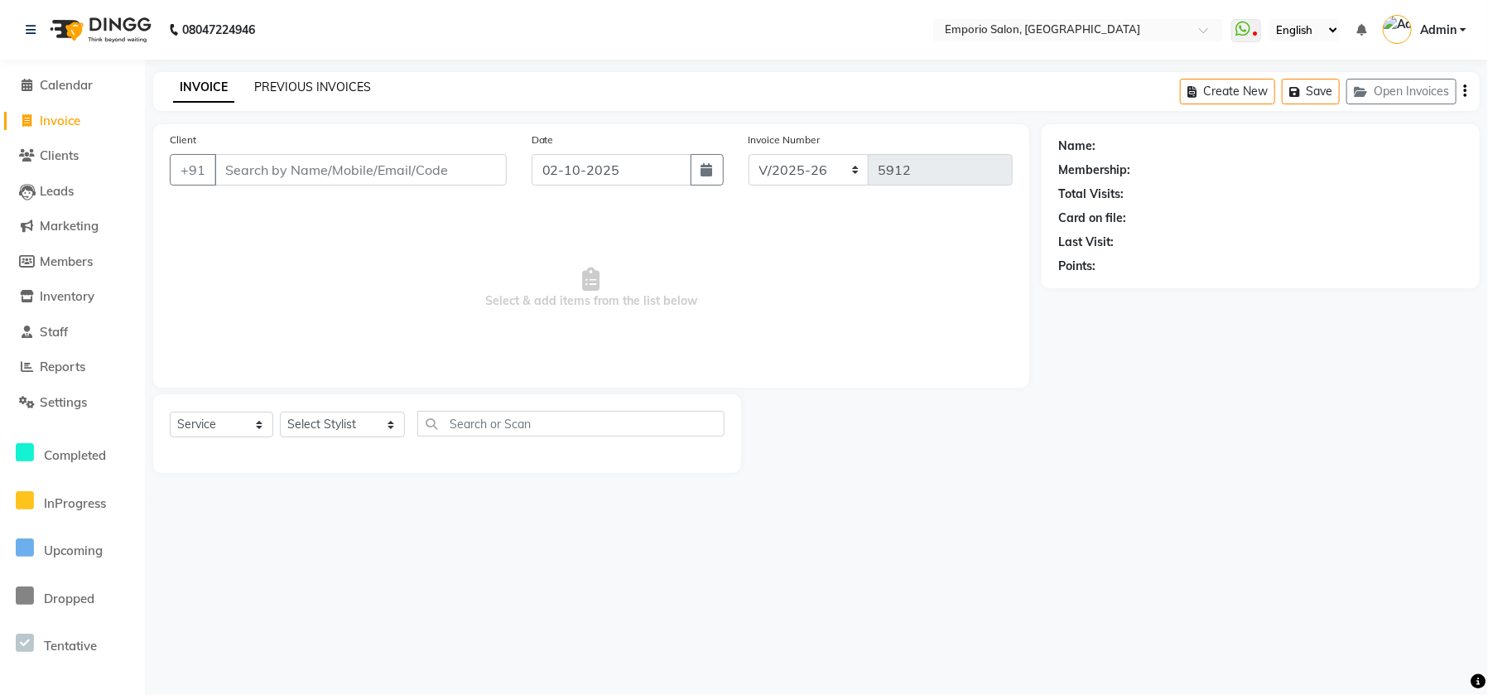
click at [315, 92] on link "PREVIOUS INVOICES" at bounding box center [312, 86] width 117 height 15
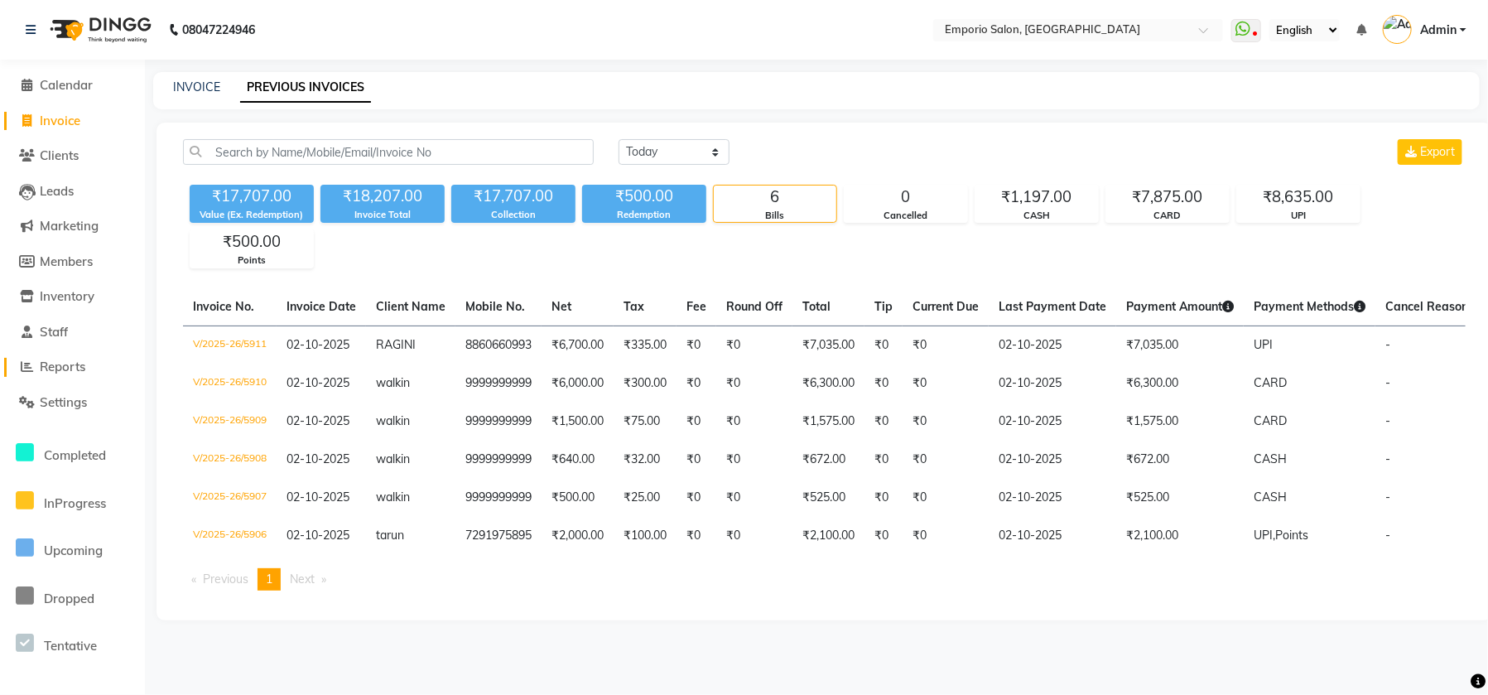
click at [36, 373] on span at bounding box center [27, 367] width 25 height 19
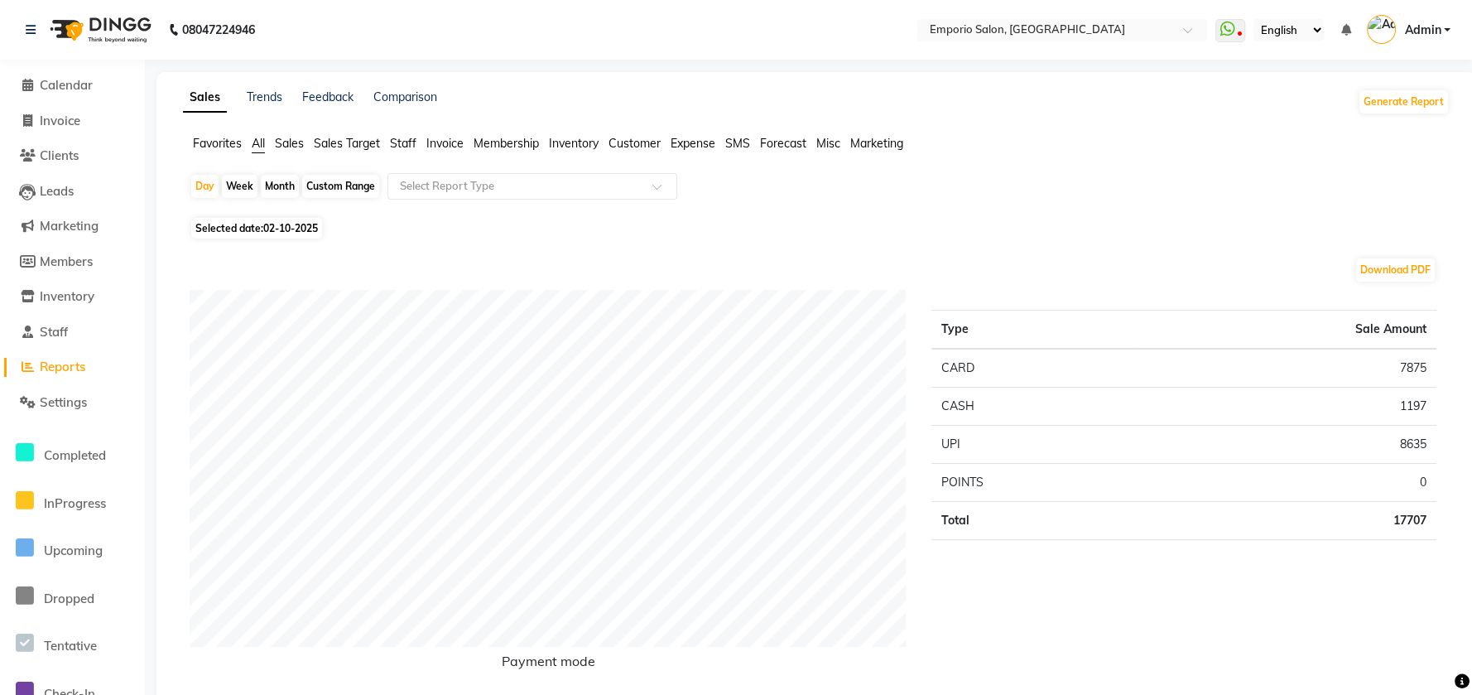
click at [320, 197] on div "Day Week Month Custom Range Select Report Type" at bounding box center [817, 193] width 1254 height 40
click at [321, 185] on div "Custom Range" at bounding box center [340, 186] width 77 height 23
select select "10"
select select "2025"
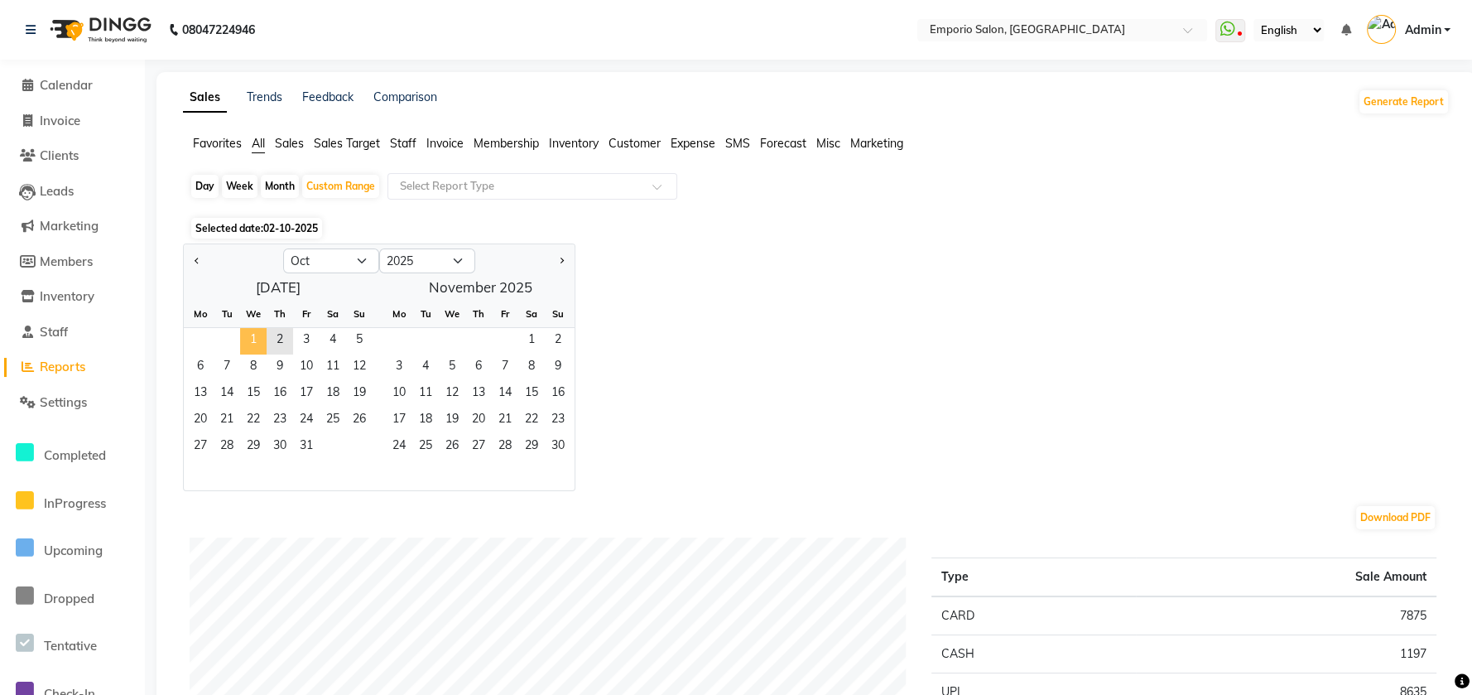
click at [248, 328] on span "1" at bounding box center [253, 341] width 26 height 26
click at [269, 333] on span "2" at bounding box center [280, 341] width 26 height 26
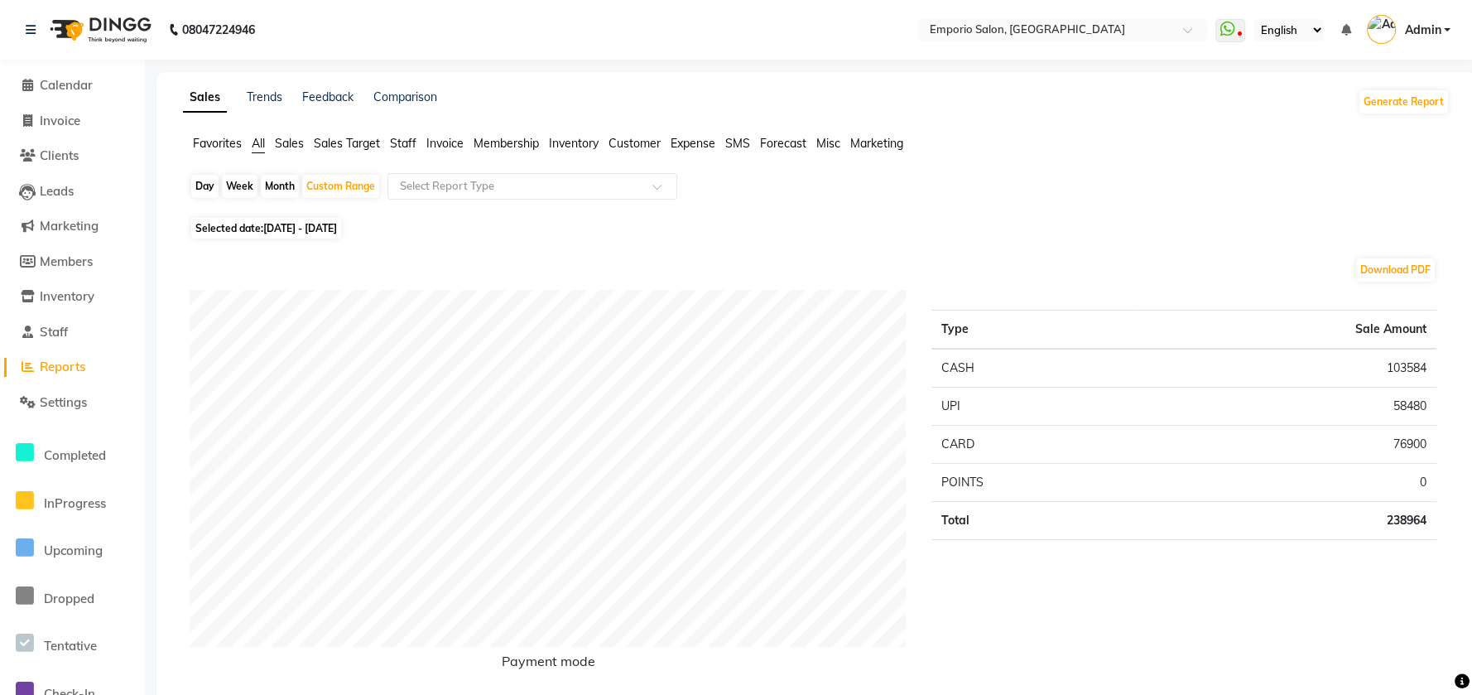
click at [397, 153] on div "Favorites All Sales Sales Target Staff Invoice Membership Inventory Customer Ex…" at bounding box center [817, 150] width 1292 height 31
click at [402, 148] on span "Staff" at bounding box center [403, 143] width 26 height 15
